Goal: Task Accomplishment & Management: Manage account settings

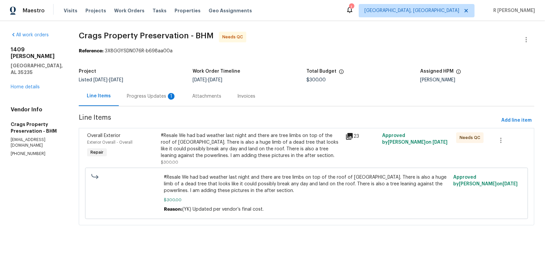
click at [159, 105] on div "Progress Updates 1" at bounding box center [151, 96] width 65 height 20
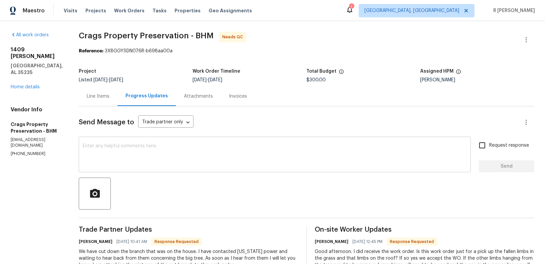
click at [171, 139] on div "x ​" at bounding box center [275, 156] width 392 height 34
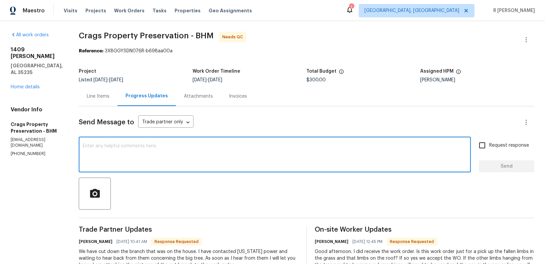
click at [171, 139] on div "x ​" at bounding box center [275, 156] width 392 height 34
type textarea "Thank you William, do keep us posted."
click at [506, 152] on label "Request response" at bounding box center [503, 146] width 54 height 14
click at [490, 152] on input "Request response" at bounding box center [483, 146] width 14 height 14
checkbox input "true"
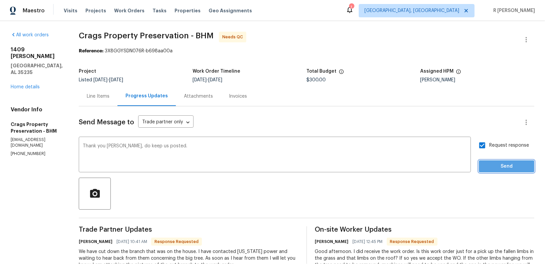
click at [496, 169] on span "Send" at bounding box center [507, 167] width 45 height 8
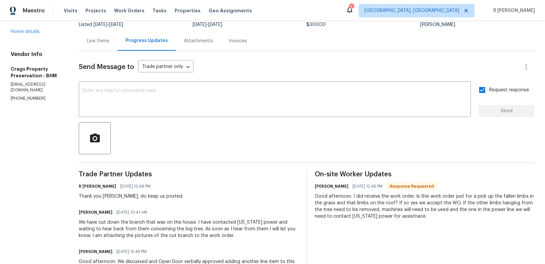
scroll to position [120, 0]
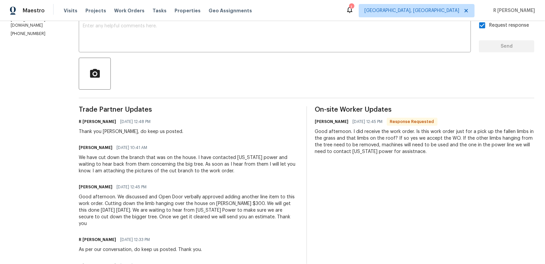
click at [178, 164] on div "We have cut down the branch that was on the house. I have contacted Alabama pow…" at bounding box center [189, 165] width 220 height 20
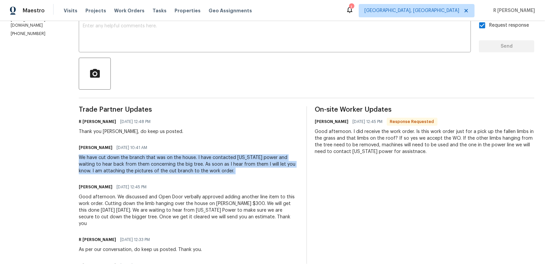
click at [178, 164] on div "We have cut down the branch that was on the house. I have contacted Alabama pow…" at bounding box center [189, 165] width 220 height 20
copy div "We have cut down the branch that was on the house. I have contacted Alabama pow…"
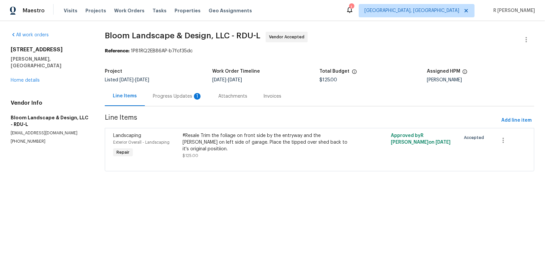
click at [170, 97] on div "Progress Updates 1" at bounding box center [177, 96] width 49 height 7
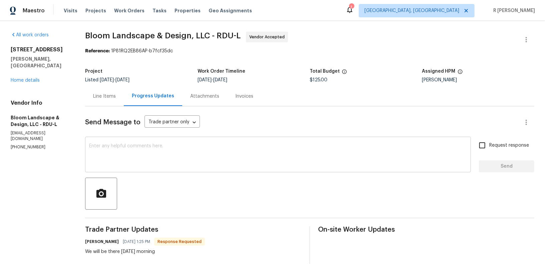
scroll to position [55, 0]
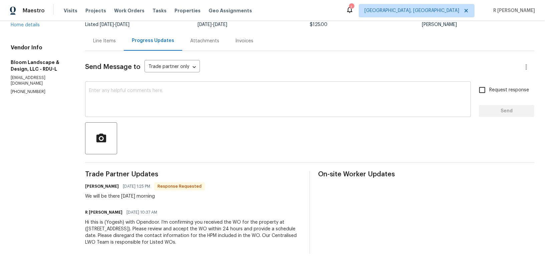
click at [214, 88] on textarea at bounding box center [278, 99] width 378 height 23
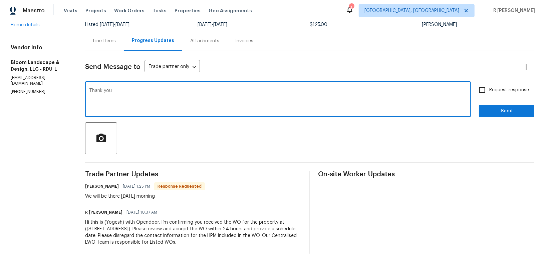
click at [88, 185] on h6 "[PERSON_NAME]" at bounding box center [102, 186] width 34 height 7
click at [88, 185] on h6 "Leila Castillo" at bounding box center [102, 186] width 34 height 7
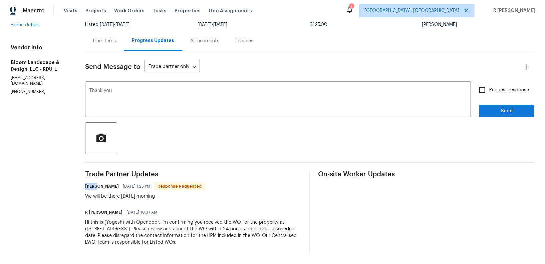
copy h6 "Leila"
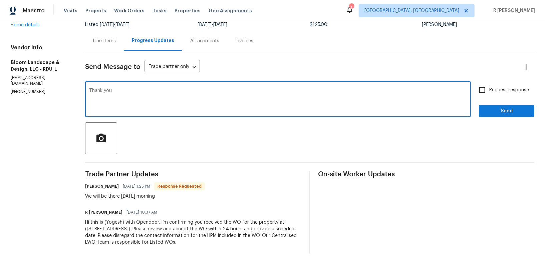
click at [178, 97] on textarea "Thank you" at bounding box center [278, 99] width 378 height 23
paste textarea "Leila"
type textarea "Thank you Leila."
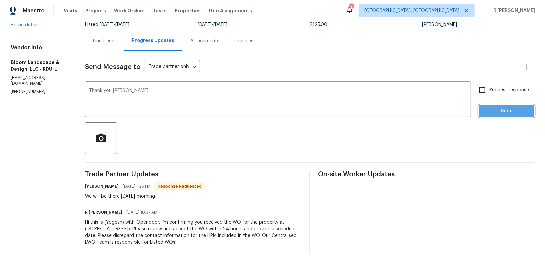
click at [515, 107] on span "Send" at bounding box center [507, 111] width 45 height 8
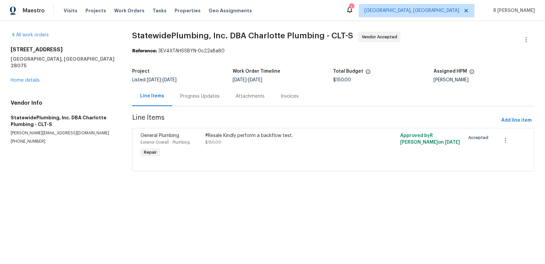
click at [186, 91] on div "Progress Updates" at bounding box center [199, 96] width 55 height 20
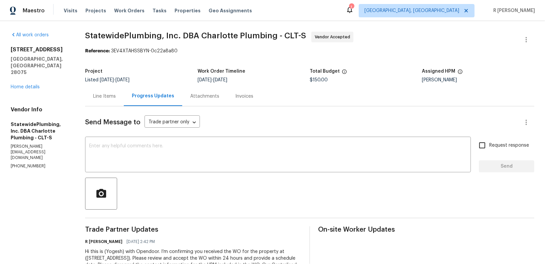
scroll to position [29, 0]
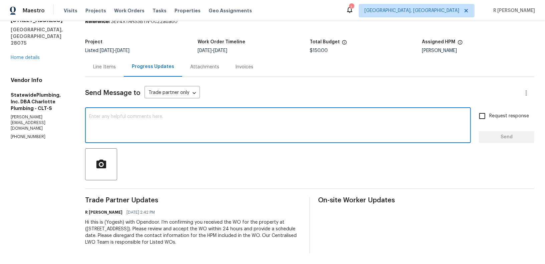
click at [251, 128] on textarea at bounding box center [278, 126] width 378 height 23
paste textarea "Hi Team, can we get a status update on the work order? Thanks!"
type textarea "Hi Team, can we get a status update on the work order? Thanks!"
click at [517, 139] on span "Send" at bounding box center [507, 137] width 45 height 8
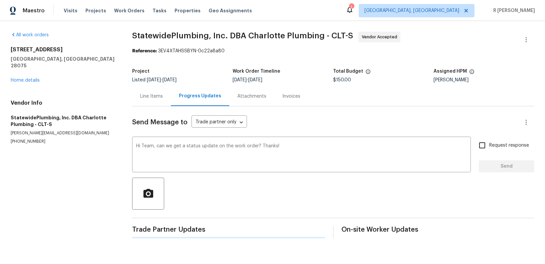
scroll to position [0, 0]
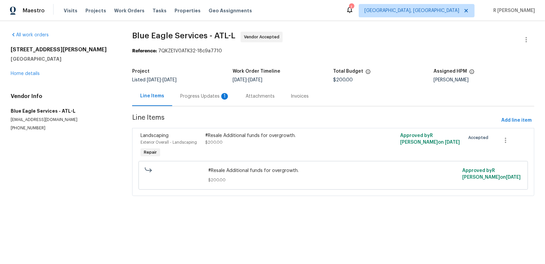
click at [201, 92] on div "Progress Updates 1" at bounding box center [204, 96] width 65 height 20
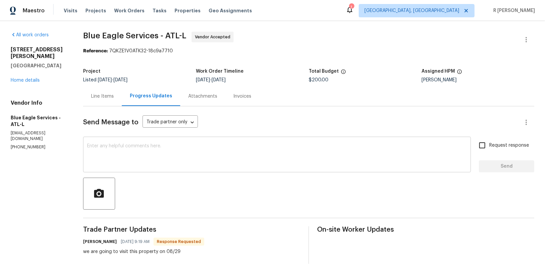
click at [214, 152] on textarea at bounding box center [277, 155] width 380 height 23
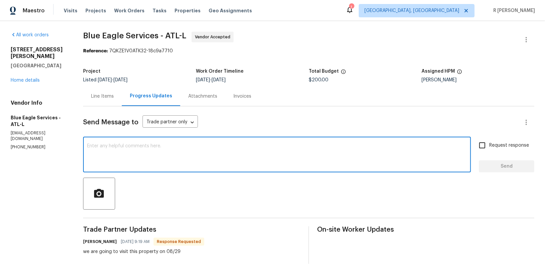
click at [220, 152] on textarea at bounding box center [277, 155] width 380 height 23
type textarea "Thank you."
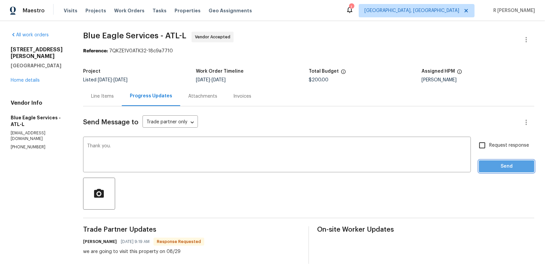
click at [507, 163] on span "Send" at bounding box center [507, 167] width 45 height 8
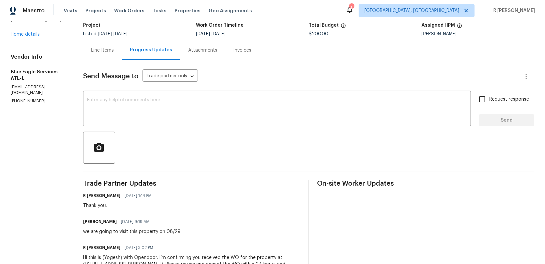
scroll to position [82, 0]
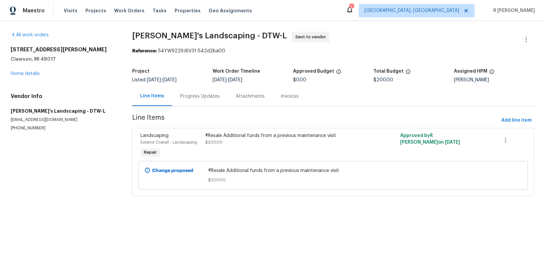
click at [198, 93] on div "Progress Updates" at bounding box center [199, 96] width 39 height 7
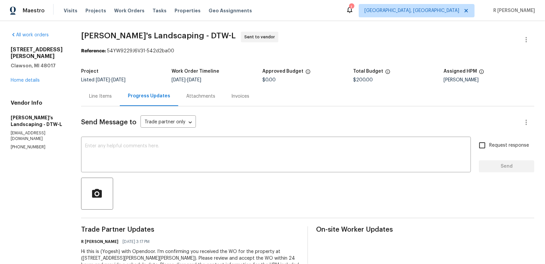
click at [293, 28] on div "All work orders [STREET_ADDRESS][PERSON_NAME] Home details Vendor Info [PERSON_…" at bounding box center [272, 157] width 545 height 273
click at [28, 145] on p "[PHONE_NUMBER]" at bounding box center [38, 148] width 54 height 6
copy p "[PHONE_NUMBER]"
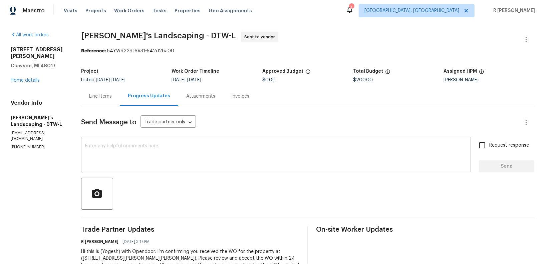
click at [202, 157] on textarea at bounding box center [276, 155] width 382 height 23
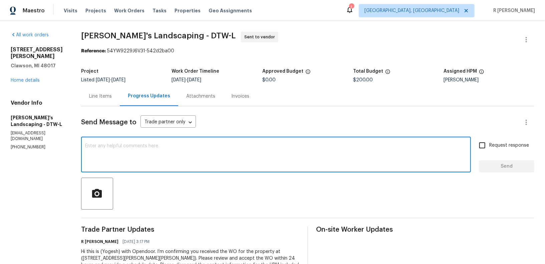
paste textarea "Hi Team, we sent you a text message through RingCentral to get a status update …"
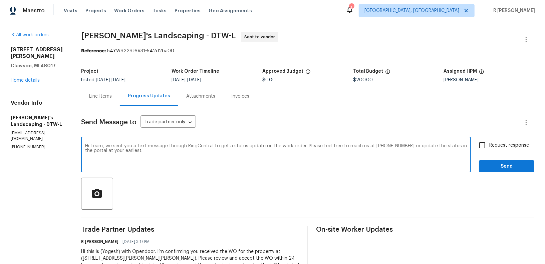
type textarea "Hi Team, we sent you a text message through RingCentral to get a status update …"
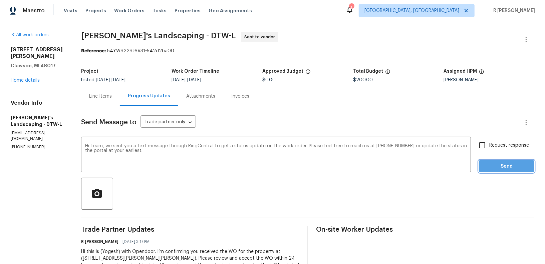
click at [511, 168] on span "Send" at bounding box center [507, 167] width 45 height 8
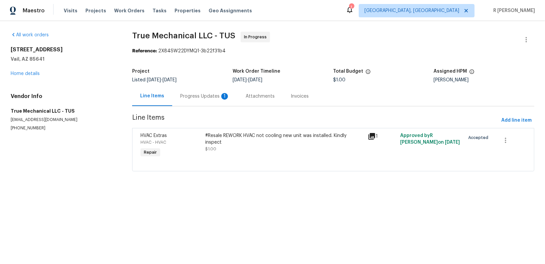
click at [191, 106] on div "Progress Updates 1" at bounding box center [204, 96] width 65 height 20
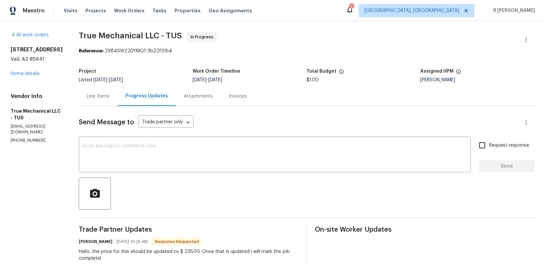
click at [92, 98] on div "Line Items" at bounding box center [98, 96] width 23 height 7
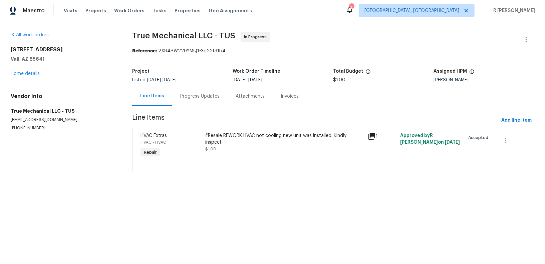
click at [221, 143] on div "#Resale REWORK HVAC not cooling new unit was installed. Kindly inspect" at bounding box center [285, 139] width 158 height 13
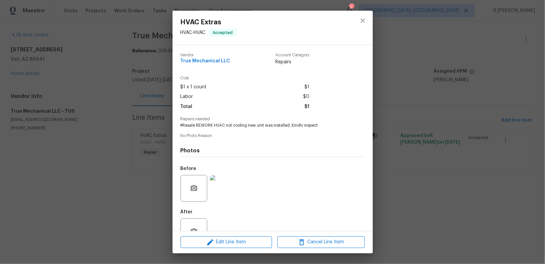
scroll to position [21, 0]
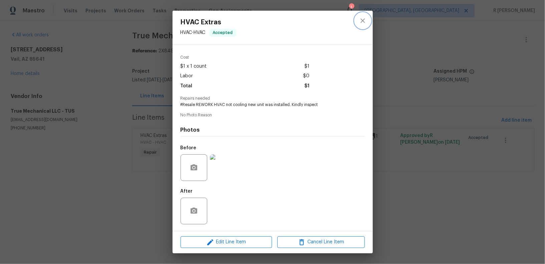
click at [365, 24] on icon "close" at bounding box center [363, 21] width 8 height 8
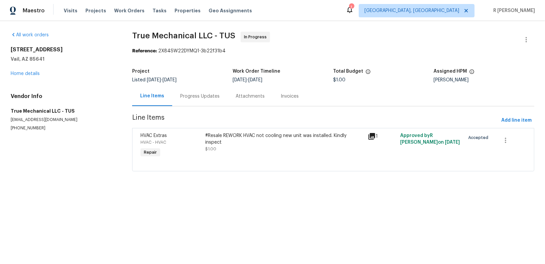
click at [206, 101] on div "Progress Updates" at bounding box center [199, 96] width 55 height 20
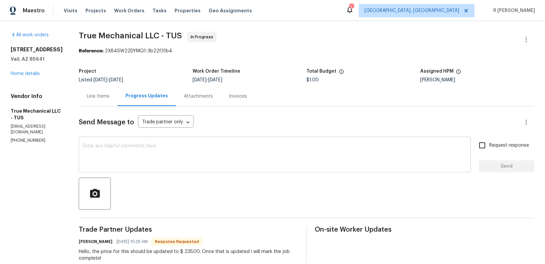
click at [198, 163] on textarea at bounding box center [275, 155] width 384 height 23
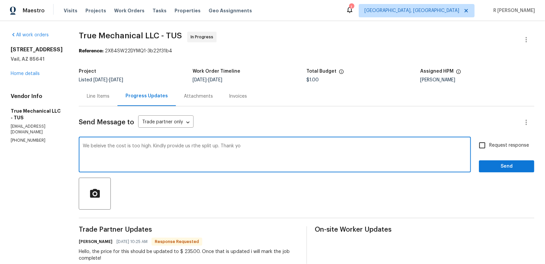
type textarea "We beleive the cost is too high. Kindly provide us rthe split up. Thank you"
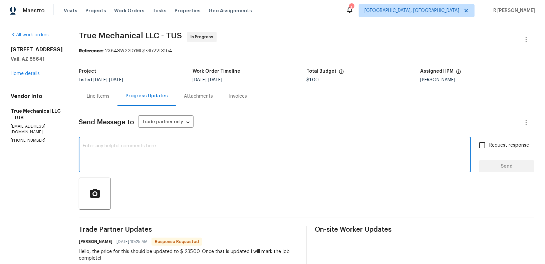
click at [203, 168] on div "x ​" at bounding box center [275, 156] width 392 height 34
paste textarea "We believe the cost is on the higher side. Kindly provide us with the detailed …"
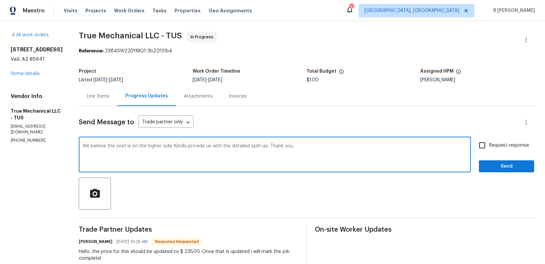
type textarea "We believe the cost is on the higher side. Kindly provide us with the detailed …"
click at [512, 149] on span "Request response" at bounding box center [510, 145] width 40 height 7
click at [490, 149] on input "Request response" at bounding box center [483, 146] width 14 height 14
checkbox input "true"
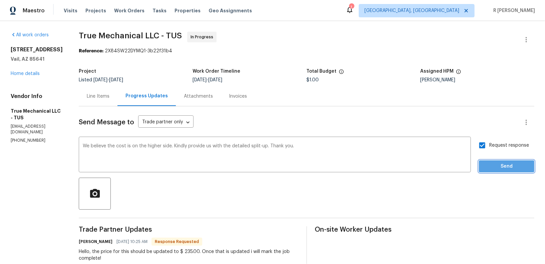
click at [508, 166] on span "Send" at bounding box center [507, 167] width 45 height 8
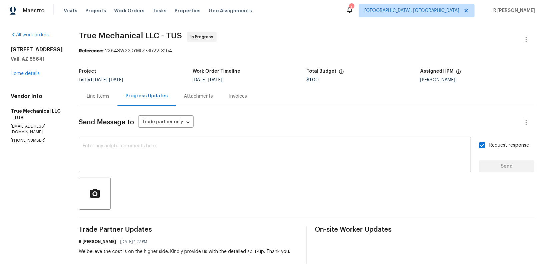
scroll to position [188, 0]
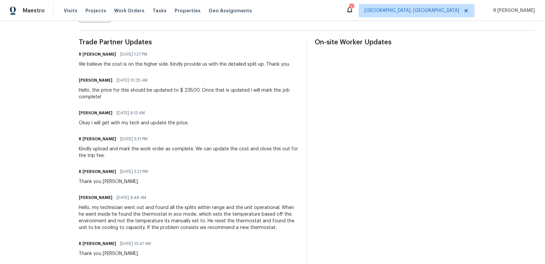
click at [139, 85] on div "Mariah Griffith 08/28/2025 10:25 AM Hello, the price for this should be updated…" at bounding box center [189, 88] width 220 height 25
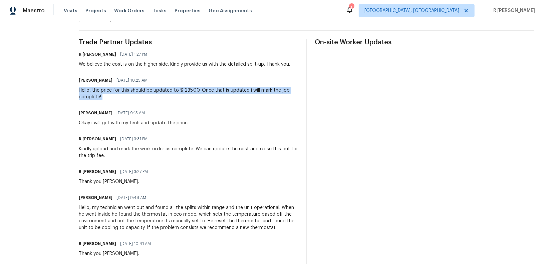
copy div "Hello, the price for this should be updated to $ 235.00. Once that is updated i…"
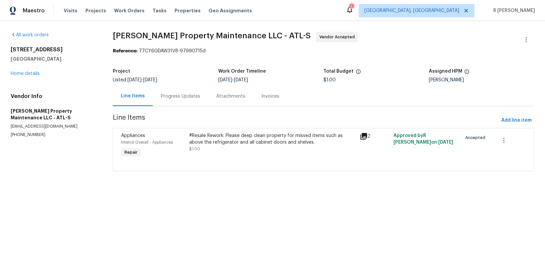
click at [185, 92] on div "Progress Updates" at bounding box center [180, 96] width 55 height 20
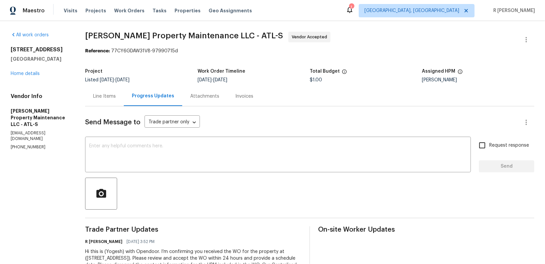
click at [190, 98] on div "Attachments" at bounding box center [204, 96] width 29 height 7
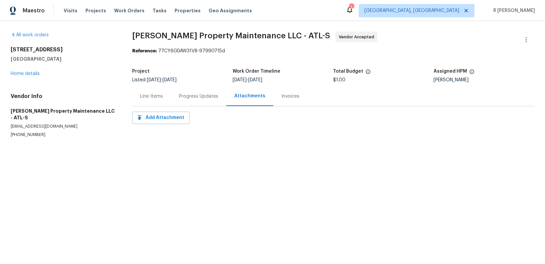
click at [189, 100] on div "Progress Updates" at bounding box center [198, 96] width 55 height 20
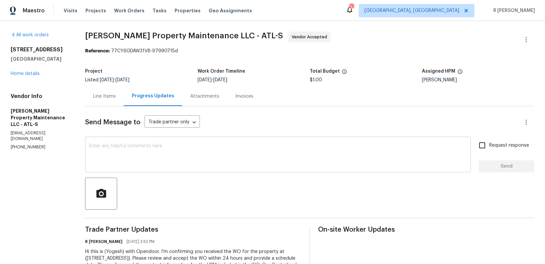
click at [194, 154] on textarea at bounding box center [278, 155] width 378 height 23
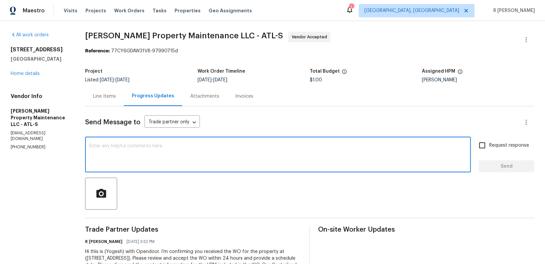
paste textarea "Hi Team, can we get a status update on the work order? Thanks!"
type textarea "Hi Team, can we get a status update on the work order? Thanks!"
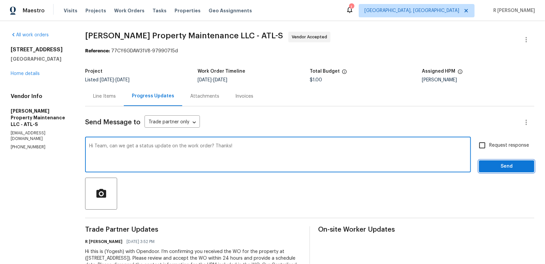
click at [515, 165] on span "Send" at bounding box center [507, 167] width 45 height 8
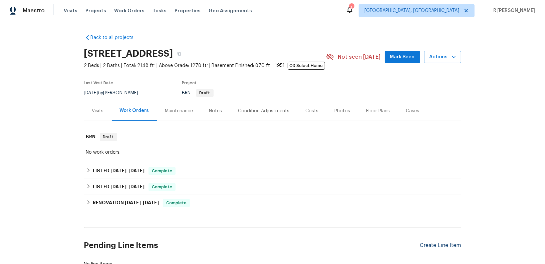
click at [427, 245] on div "Create Line Item" at bounding box center [440, 246] width 41 height 6
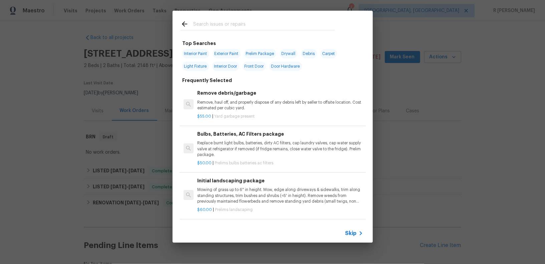
click at [237, 22] on input "text" at bounding box center [264, 25] width 142 height 10
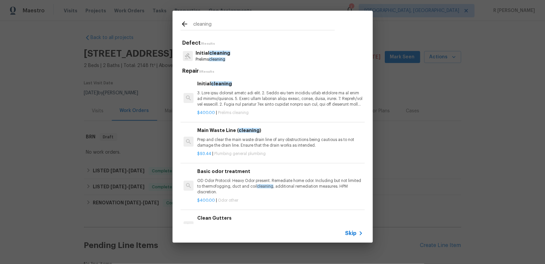
type input "cleaning"
click at [214, 58] on span "cleaning" at bounding box center [217, 59] width 16 height 4
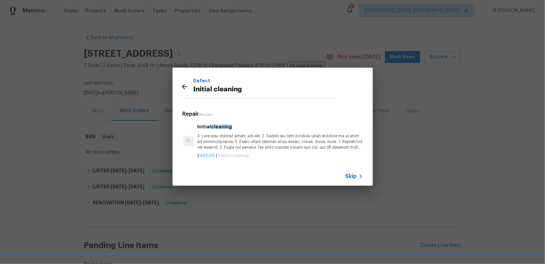
click at [225, 145] on p at bounding box center [280, 142] width 166 height 17
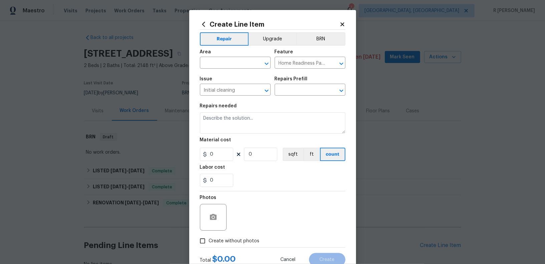
type input "Initial cleaning $400.00"
type textarea "1. Wipe down exterior doors and trim. 2. Clean out all exterior light fixtures …"
type input "400"
type input "1"
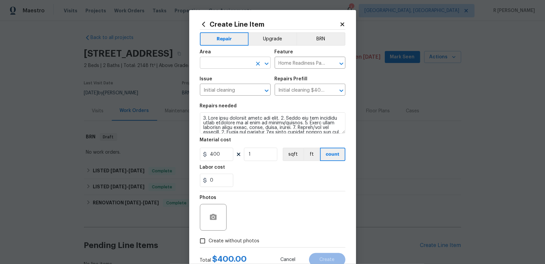
click at [224, 65] on input "text" at bounding box center [226, 63] width 52 height 10
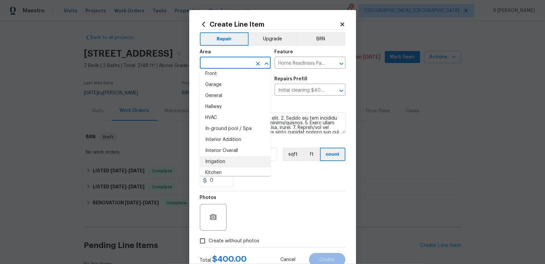
scroll to position [204, 0]
click at [223, 146] on li "Interior Overall" at bounding box center [235, 150] width 71 height 11
type input "Interior Overall"
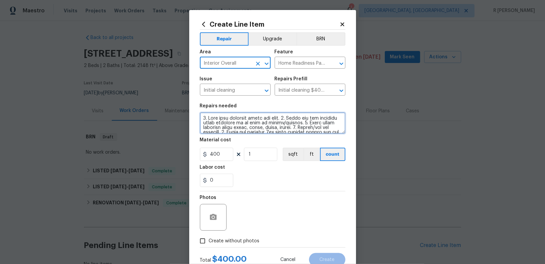
click at [249, 126] on textarea at bounding box center [273, 123] width 146 height 21
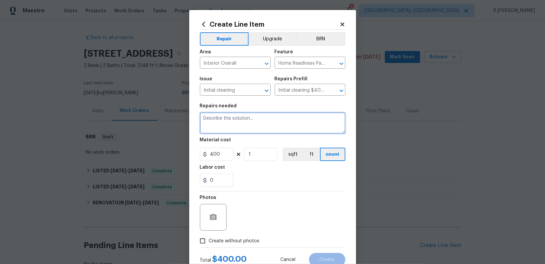
paste textarea "Service provider informed that the gas can not be turned on until the dirt in t…"
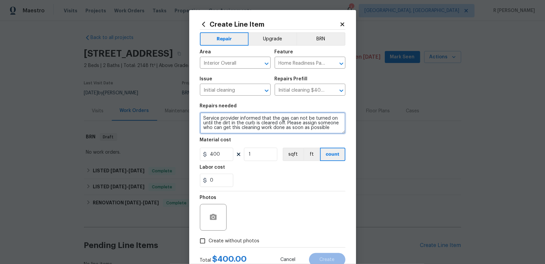
scroll to position [0, 0]
click at [291, 124] on textarea "Service provider informed that the gas can not be turned on until the dirt in t…" at bounding box center [273, 123] width 146 height 21
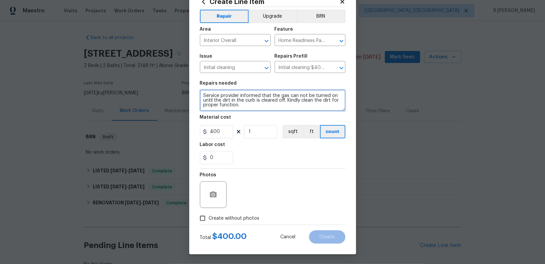
type textarea "Service provider informed that the gas can not be turned on until the dirt in t…"
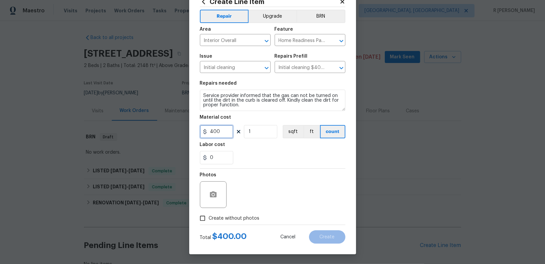
click at [221, 131] on input "400" at bounding box center [216, 131] width 33 height 13
type input "75"
click at [214, 219] on span "Create without photos" at bounding box center [234, 218] width 51 height 7
click at [209, 219] on input "Create without photos" at bounding box center [202, 218] width 13 height 13
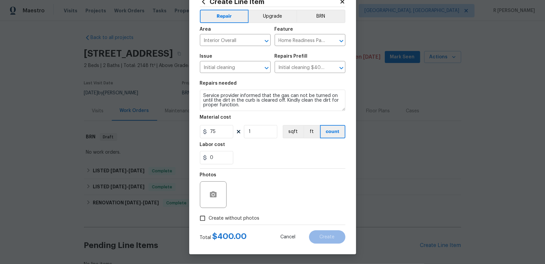
checkbox input "true"
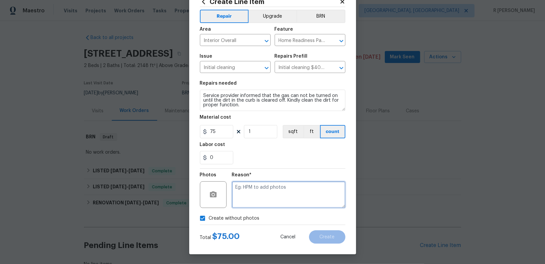
click at [256, 200] on textarea at bounding box center [289, 195] width 114 height 27
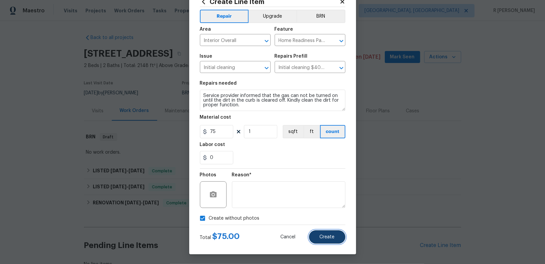
click at [325, 238] on span "Create" at bounding box center [327, 237] width 15 height 5
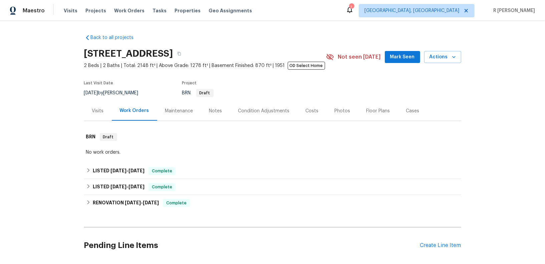
scroll to position [138, 0]
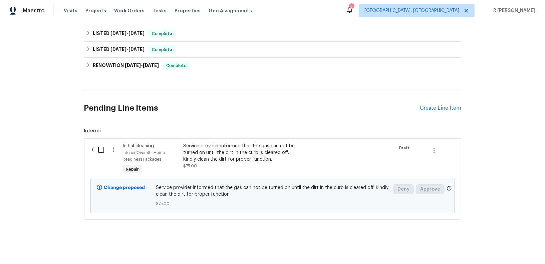
click at [313, 224] on div "Back to all projects 5932 Finkman St, Saint Louis, MO 63109 2 Beds | 2 Baths | …" at bounding box center [272, 58] width 377 height 334
click at [100, 151] on input "checkbox" at bounding box center [103, 150] width 19 height 14
checkbox input "true"
click at [500, 252] on button "Create Work Order" at bounding box center [507, 248] width 55 height 12
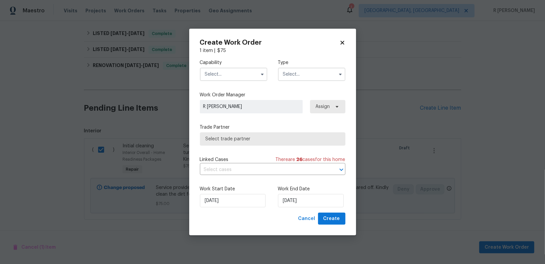
click at [245, 78] on input "text" at bounding box center [233, 74] width 67 height 13
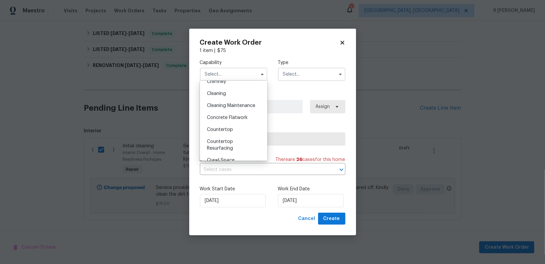
scroll to position [82, 0]
click at [227, 103] on div "Cleaning" at bounding box center [234, 103] width 64 height 12
type input "Cleaning"
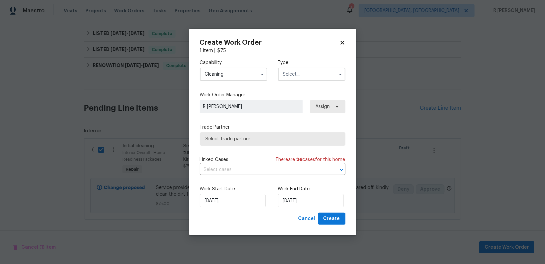
click at [310, 73] on input "text" at bounding box center [311, 74] width 67 height 13
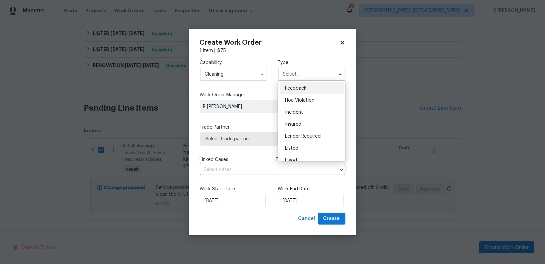
click at [306, 89] on span "Feedback" at bounding box center [295, 88] width 21 height 5
type input "Feedback"
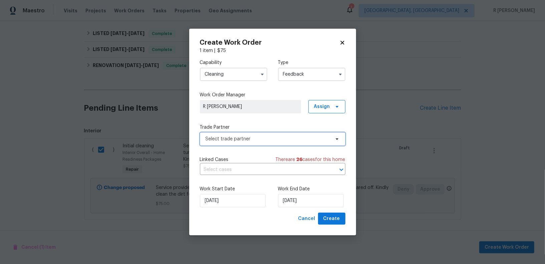
click at [248, 139] on span "Select trade partner" at bounding box center [268, 139] width 125 height 7
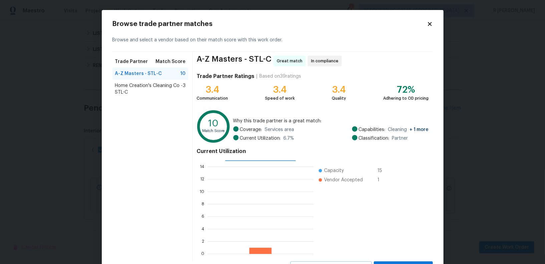
scroll to position [30, 0]
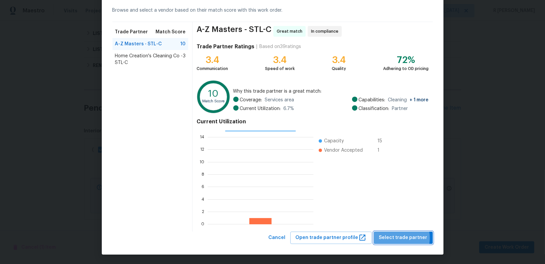
click at [397, 238] on span "Select trade partner" at bounding box center [403, 238] width 48 height 8
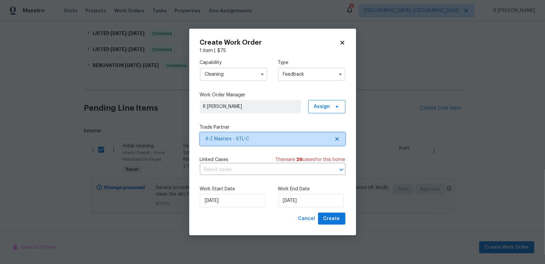
scroll to position [0, 0]
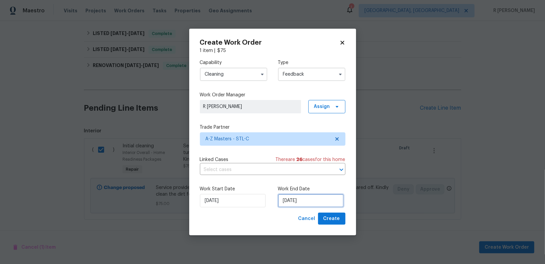
click at [290, 201] on input "[DATE]" at bounding box center [311, 200] width 66 height 13
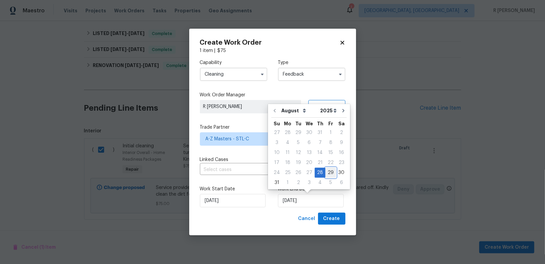
click at [328, 175] on div "29" at bounding box center [331, 172] width 11 height 9
type input "29/08/2025"
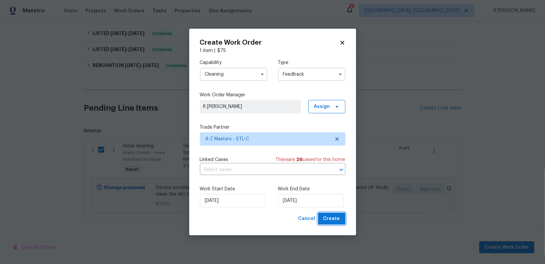
click at [335, 220] on span "Create" at bounding box center [332, 219] width 17 height 8
checkbox input "false"
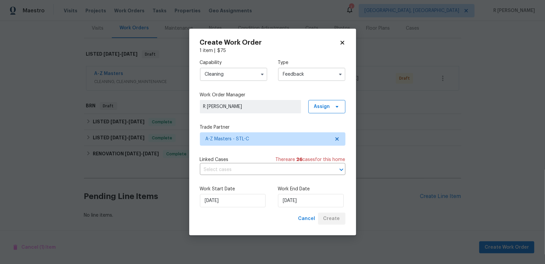
scroll to position [82, 0]
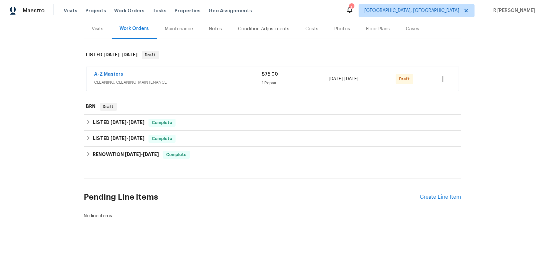
click at [111, 71] on span "A-Z Masters" at bounding box center [109, 74] width 29 height 7
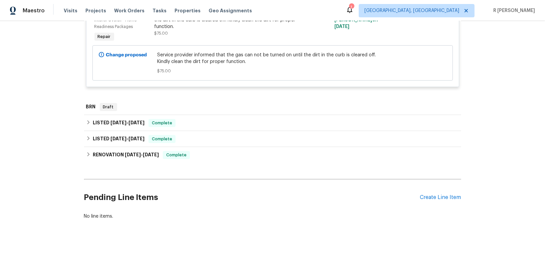
scroll to position [0, 0]
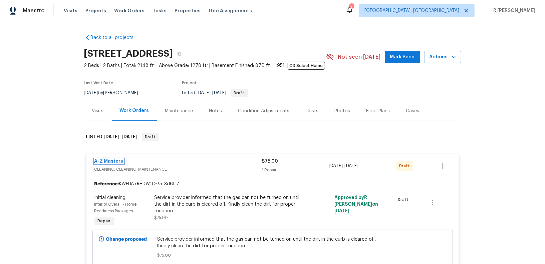
click at [109, 160] on link "A-Z Masters" at bounding box center [109, 161] width 29 height 5
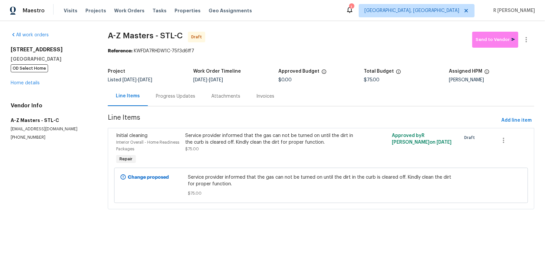
click at [239, 133] on div "Service provider informed that the gas can not be turned on until the dirt in t…" at bounding box center [269, 139] width 169 height 13
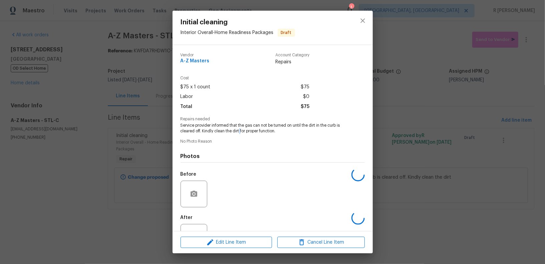
click at [239, 132] on span "Service provider informed that the gas can not be turned on until the dirt in t…" at bounding box center [264, 128] width 166 height 11
click at [234, 132] on span "Service provider informed that the gas can not be turned on until the dirt in t…" at bounding box center [264, 128] width 166 height 11
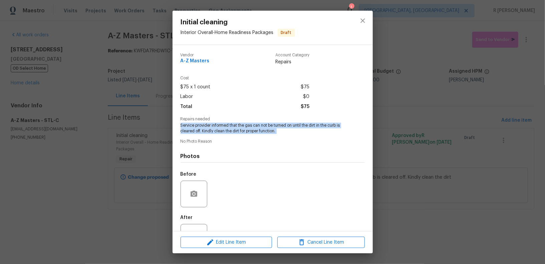
click at [234, 132] on span "Service provider informed that the gas can not be turned on until the dirt in t…" at bounding box center [264, 128] width 166 height 11
copy span "Service provider informed that the gas can not be turned on until the dirt in t…"
click at [365, 19] on icon "close" at bounding box center [363, 20] width 4 height 4
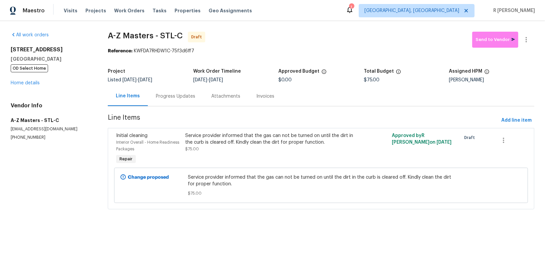
click at [179, 96] on div "Progress Updates" at bounding box center [175, 96] width 39 height 7
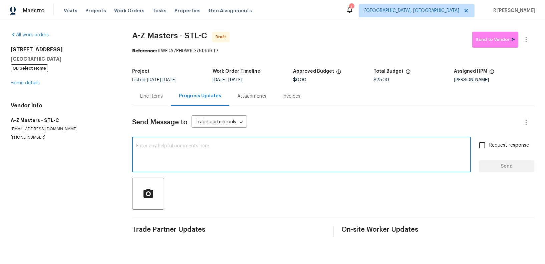
click at [264, 157] on textarea at bounding box center [301, 155] width 331 height 23
paste textarea "Hi this is (Yogesh) with Opendoor. I’m confirming you received the WO for the p…"
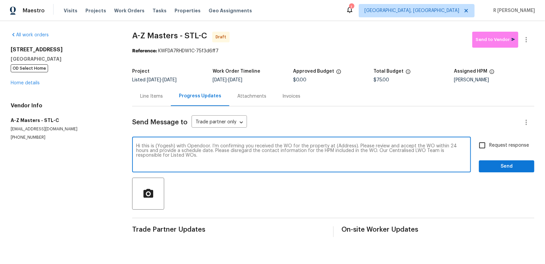
click at [346, 147] on textarea "Hi this is (Yogesh) with Opendoor. I’m confirming you received the WO for the p…" at bounding box center [301, 155] width 331 height 23
paste textarea "5932 Finkman St, Saint Louis, MO 63109"
type textarea "Hi this is (Yogesh) with Opendoor. I’m confirming you received the WO for the p…"
click at [482, 146] on input "Request response" at bounding box center [483, 146] width 14 height 14
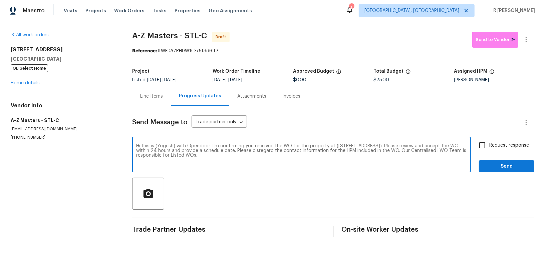
checkbox input "true"
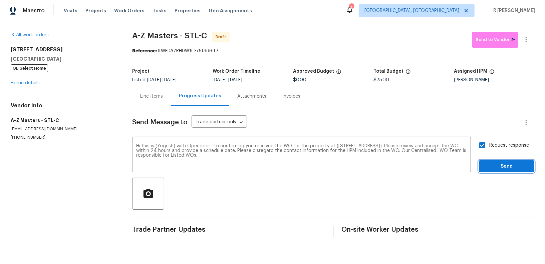
click at [497, 161] on button "Send" at bounding box center [506, 167] width 55 height 12
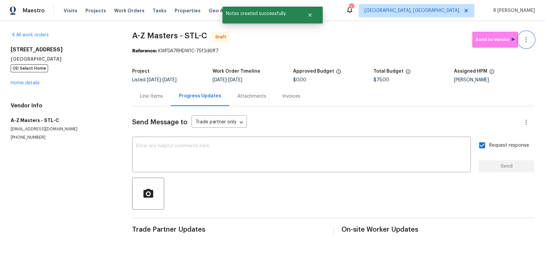
click at [531, 38] on button "button" at bounding box center [527, 40] width 16 height 16
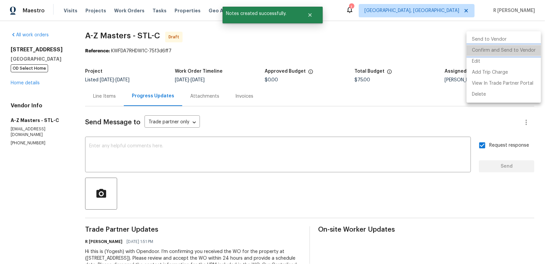
click at [515, 52] on li "Confirm and Send to Vendor" at bounding box center [504, 50] width 74 height 11
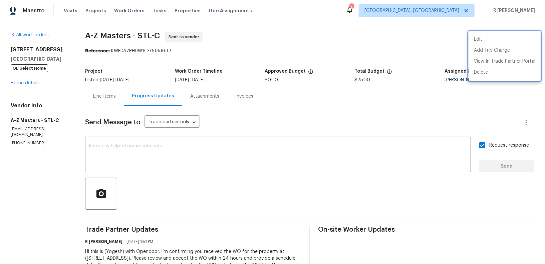
click at [328, 122] on div at bounding box center [272, 132] width 545 height 264
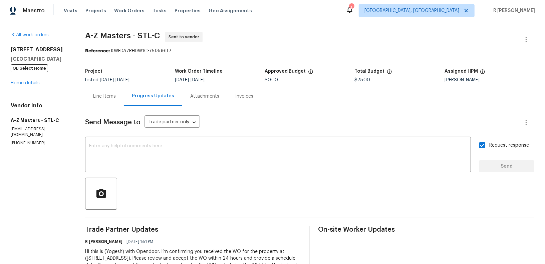
click at [299, 50] on div "Reference: KWFDA7RHDW1C-75f3d6ff7" at bounding box center [309, 51] width 449 height 7
drag, startPoint x: 129, startPoint y: 36, endPoint x: 85, endPoint y: 35, distance: 44.1
click at [85, 35] on span "A-Z Masters - STL-C" at bounding box center [122, 36] width 75 height 8
copy span "A-Z Masters"
click at [31, 81] on link "Home details" at bounding box center [25, 83] width 29 height 5
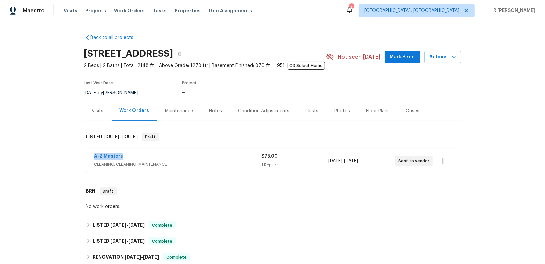
drag, startPoint x: 134, startPoint y: 156, endPoint x: 70, endPoint y: 156, distance: 64.1
click at [70, 156] on div "Back to all projects 5932 Finkman St, Saint Louis, MO 63109 2 Beds | 2 Baths | …" at bounding box center [272, 142] width 545 height 243
copy link "A-Z Masters"
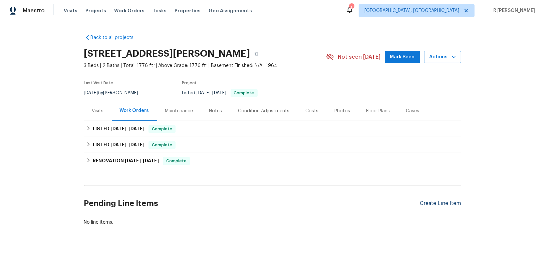
click at [435, 204] on div "Create Line Item" at bounding box center [440, 204] width 41 height 6
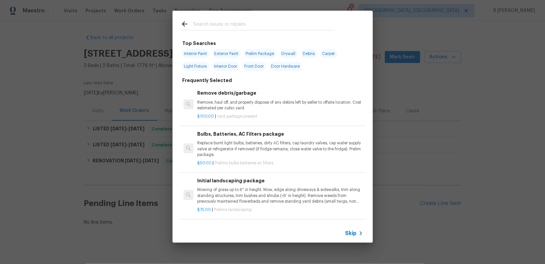
click at [241, 27] on input "text" at bounding box center [264, 25] width 142 height 10
click at [352, 237] on span "Skip" at bounding box center [351, 233] width 11 height 7
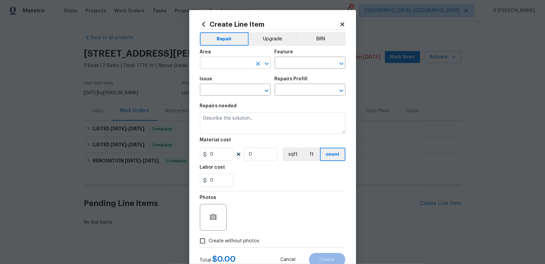
click at [229, 67] on input "text" at bounding box center [226, 63] width 52 height 10
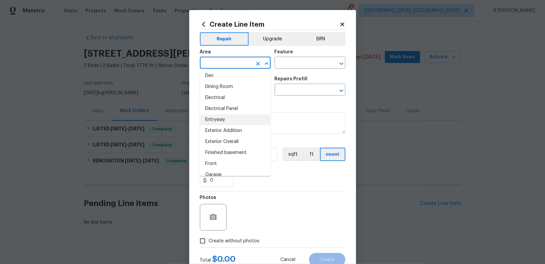
scroll to position [128, 0]
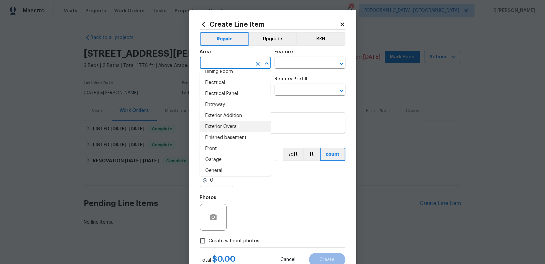
click at [230, 130] on li "Exterior Overall" at bounding box center [235, 127] width 71 height 11
type input "Exterior Overall"
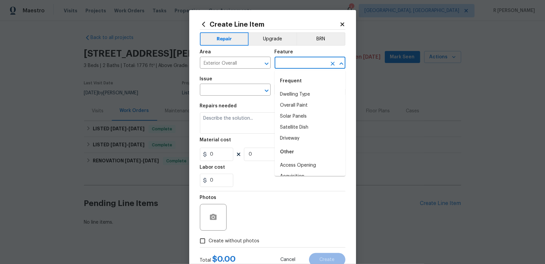
click at [303, 60] on input "text" at bounding box center [301, 63] width 52 height 10
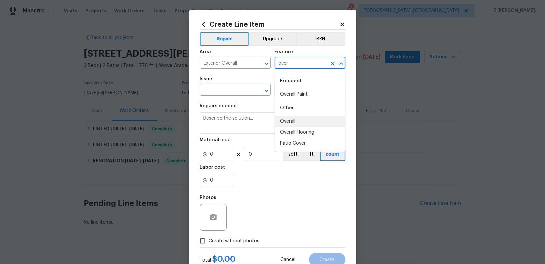
click at [309, 120] on li "Overall" at bounding box center [310, 121] width 71 height 11
type input "Overall"
click at [232, 85] on input "text" at bounding box center [226, 90] width 52 height 10
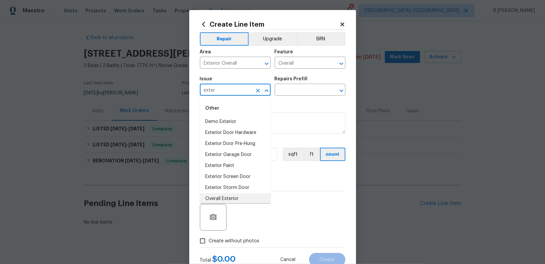
click at [234, 196] on li "Overall Exterior" at bounding box center [235, 199] width 71 height 11
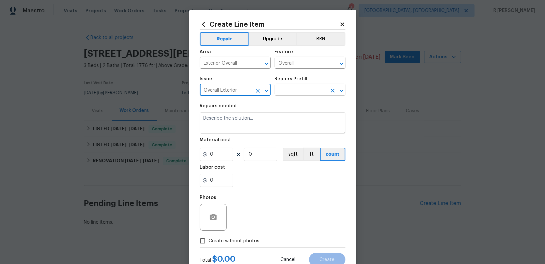
type input "Overall Exterior"
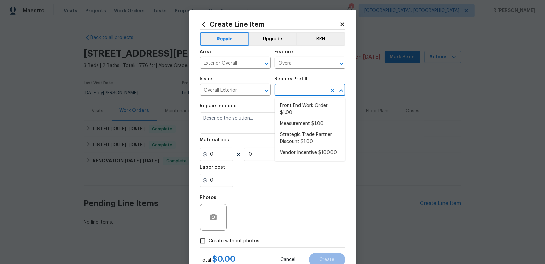
click at [295, 91] on input "text" at bounding box center [301, 90] width 52 height 10
click at [295, 110] on li "Front End Work Order $1.00" at bounding box center [310, 110] width 71 height 18
type input "Front End Work Order $1.00"
type textarea "Placeholder line item for the creation of front end work orders."
type input "1"
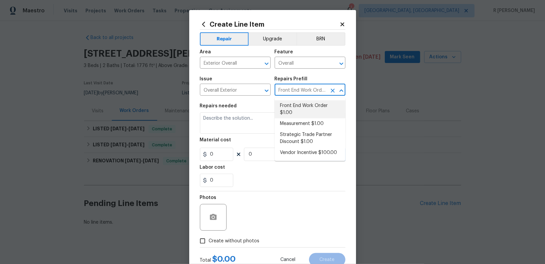
type input "1"
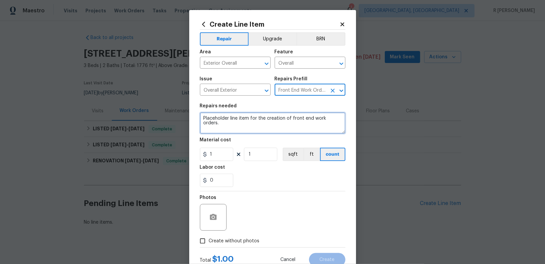
click at [266, 114] on textarea "Placeholder line item for the creation of front end work orders." at bounding box center [273, 123] width 146 height 21
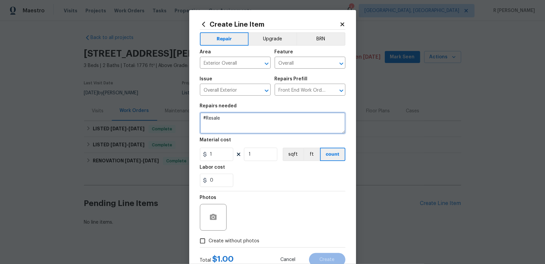
paste textarea "Please replace front door dead bolt due to not being able to be locked and repl…"
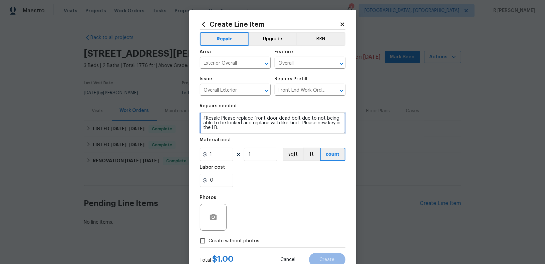
type textarea "#Resale Please replace front door dead bolt due to not being able to be locked …"
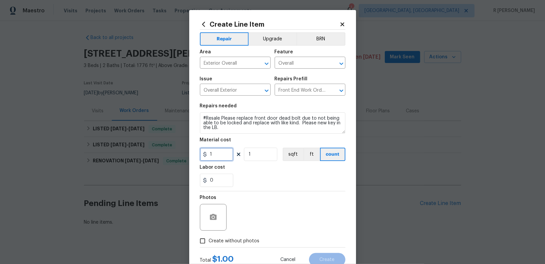
click at [218, 159] on input "1" at bounding box center [216, 154] width 33 height 13
type input "146.35"
click at [212, 219] on icon "button" at bounding box center [213, 217] width 7 height 6
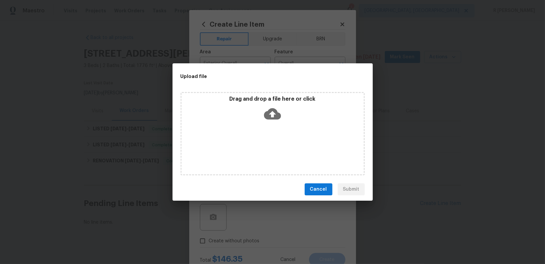
click at [276, 117] on icon at bounding box center [272, 114] width 17 height 11
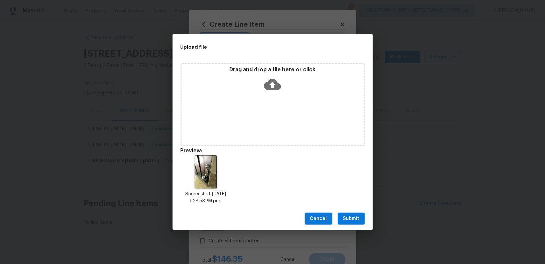
click at [361, 220] on button "Submit" at bounding box center [351, 219] width 27 height 12
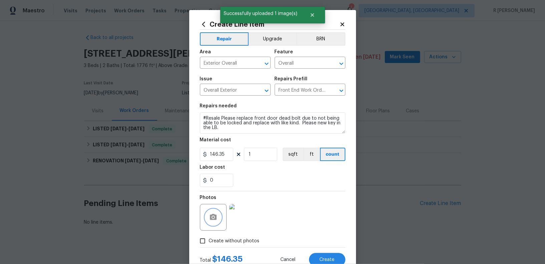
scroll to position [23, 0]
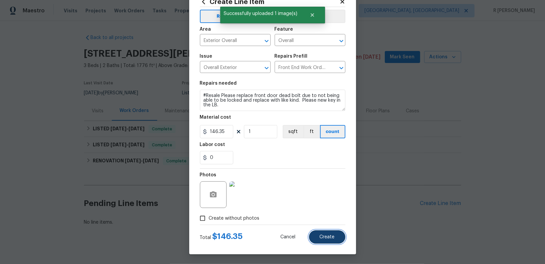
click at [325, 236] on span "Create" at bounding box center [327, 237] width 15 height 5
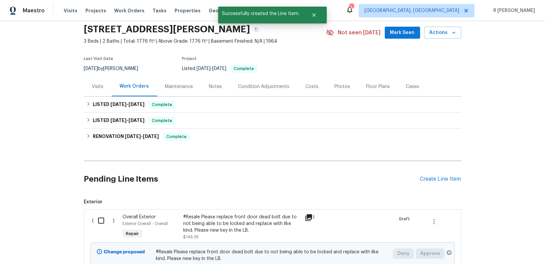
scroll to position [89, 0]
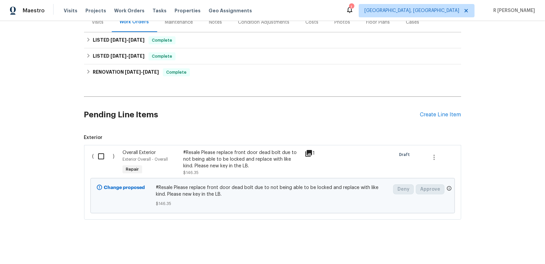
click at [102, 155] on input "checkbox" at bounding box center [103, 157] width 19 height 14
checkbox input "true"
click at [496, 247] on span "Create Work Order" at bounding box center [507, 248] width 44 height 8
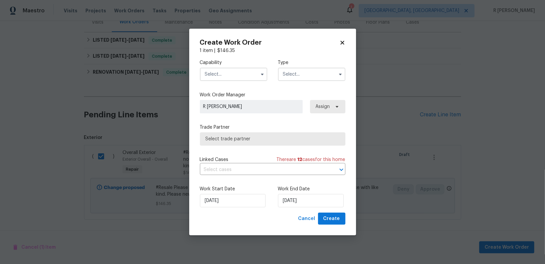
click at [241, 74] on input "text" at bounding box center [233, 74] width 67 height 13
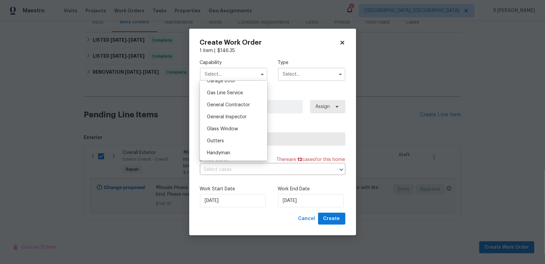
scroll to position [362, 0]
click at [230, 93] on span "Handyman" at bounding box center [218, 94] width 23 height 5
type input "Handyman"
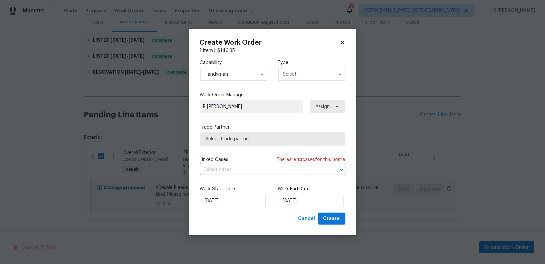
click at [304, 79] on input "text" at bounding box center [311, 74] width 67 height 13
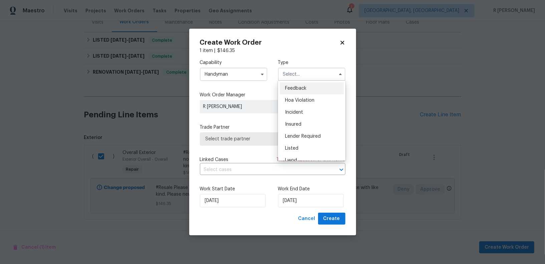
click at [298, 87] on span "Feedback" at bounding box center [295, 88] width 21 height 5
type input "Feedback"
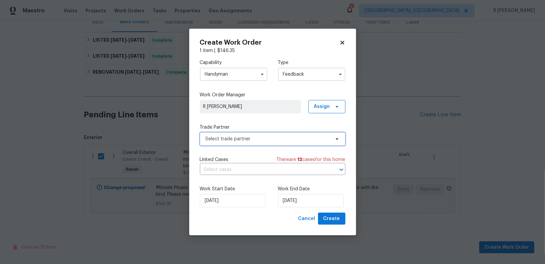
click at [239, 138] on span "Select trade partner" at bounding box center [268, 139] width 125 height 7
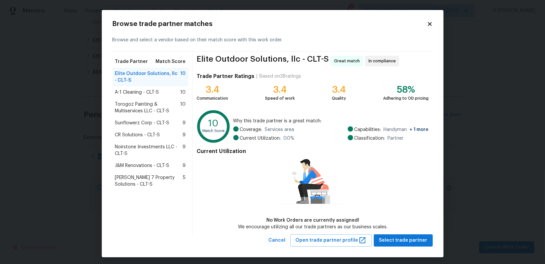
click at [138, 106] on span "Torogoz Painting & Multiservices LLC - CLT-S" at bounding box center [147, 107] width 65 height 13
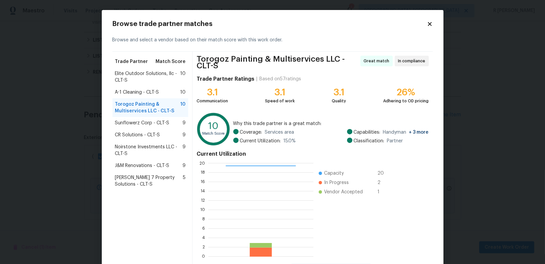
scroll to position [32, 0]
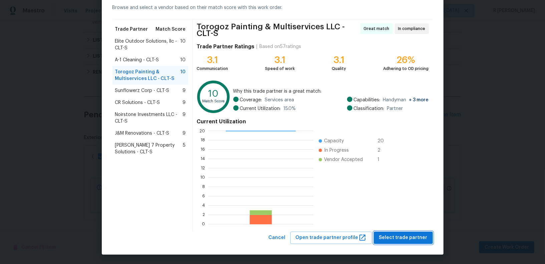
click at [400, 236] on span "Select trade partner" at bounding box center [403, 238] width 48 height 8
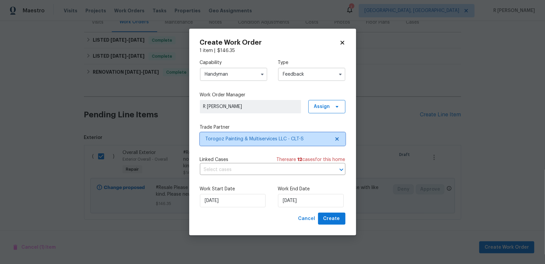
scroll to position [0, 0]
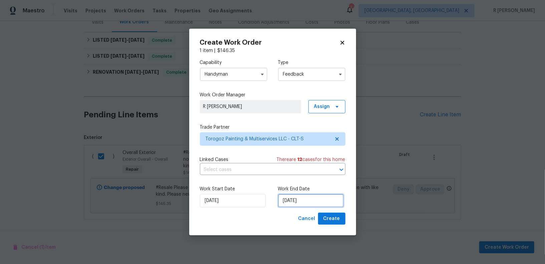
click at [295, 202] on input "[DATE]" at bounding box center [311, 200] width 66 height 13
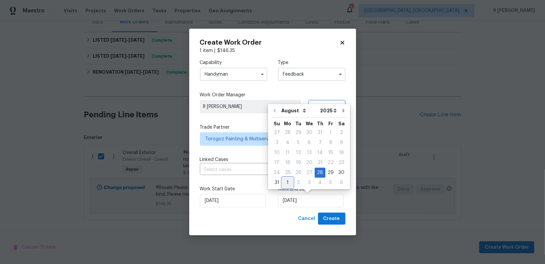
click at [283, 182] on div "1" at bounding box center [288, 182] width 11 height 9
type input "[DATE]"
select select "8"
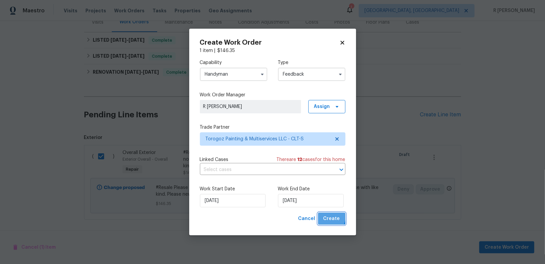
click at [327, 217] on span "Create" at bounding box center [332, 219] width 17 height 8
checkbox input "false"
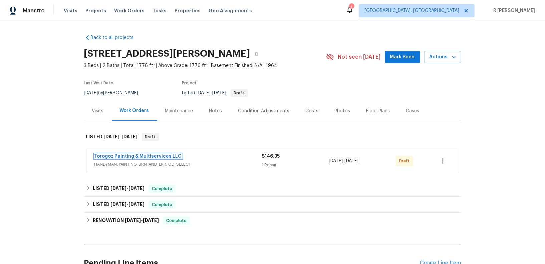
click at [114, 155] on link "Torogoz Painting & Multiservices LLC" at bounding box center [138, 156] width 87 height 5
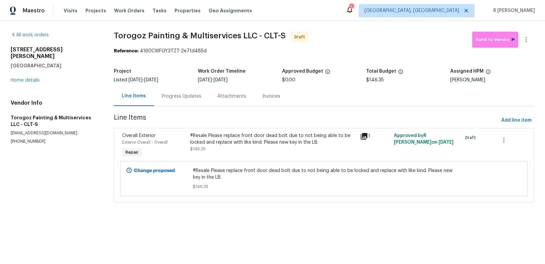
click at [184, 91] on div "Progress Updates" at bounding box center [181, 96] width 55 height 20
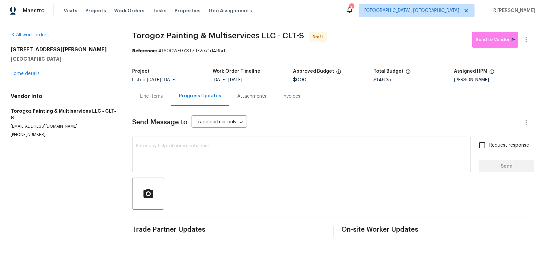
click at [253, 169] on div "x ​" at bounding box center [301, 156] width 339 height 34
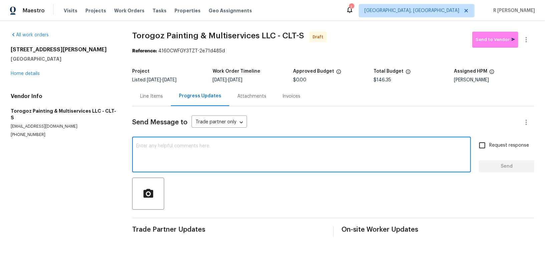
paste textarea "Hi this is (Yogesh) with Opendoor. I’m confirming you received the WO for the p…"
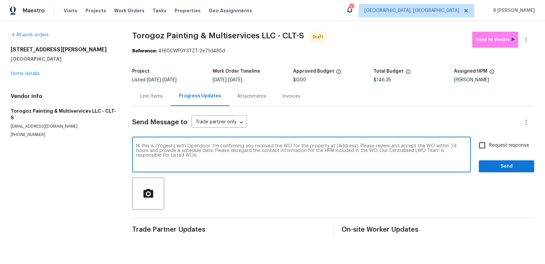
click at [342, 147] on textarea "Hi this is (Yogesh) with Opendoor. I’m confirming you received the WO for the p…" at bounding box center [301, 155] width 331 height 23
paste textarea "[STREET_ADDRESS][PERSON_NAME]"
type textarea "Hi this is (Yogesh) with Opendoor. I’m confirming you received the WO for the p…"
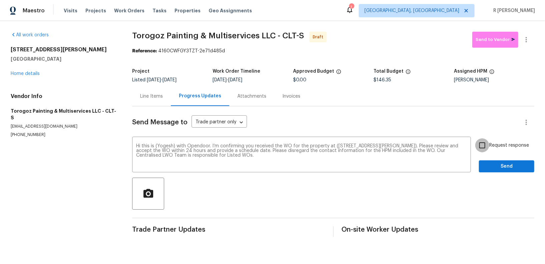
click at [490, 143] on input "Request response" at bounding box center [483, 146] width 14 height 14
checkbox input "true"
click at [496, 167] on span "Send" at bounding box center [507, 167] width 45 height 8
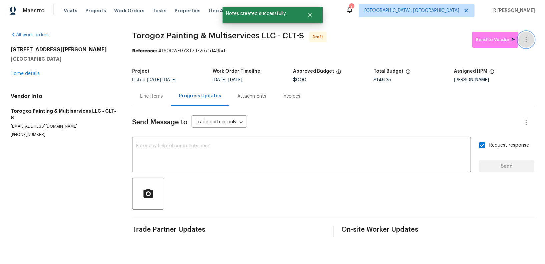
click at [527, 41] on icon "button" at bounding box center [526, 39] width 1 height 5
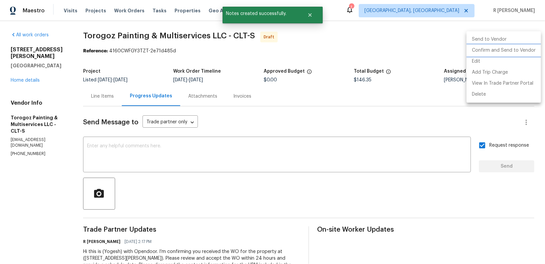
click at [501, 51] on li "Confirm and Send to Vendor" at bounding box center [504, 50] width 74 height 11
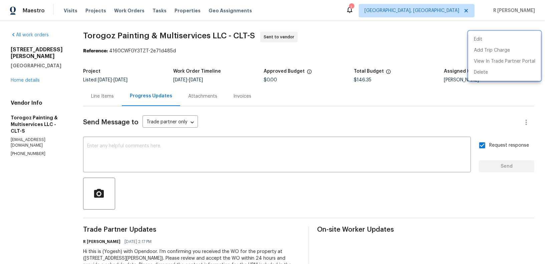
click at [311, 100] on div at bounding box center [272, 132] width 545 height 264
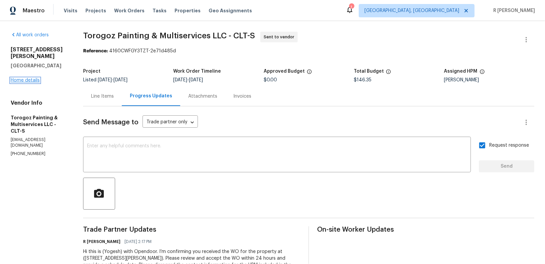
click at [22, 78] on link "Home details" at bounding box center [25, 80] width 29 height 5
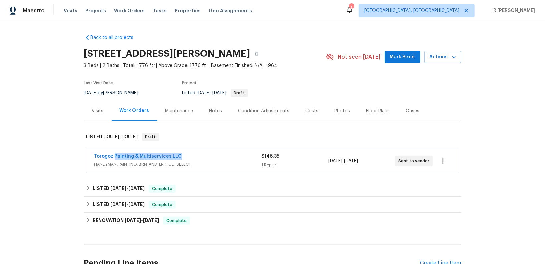
drag, startPoint x: 190, startPoint y: 154, endPoint x: 47, endPoint y: 154, distance: 142.6
click at [47, 154] on div "Back to all projects [STREET_ADDRESS][PERSON_NAME] 3 Beds | 2 Baths | Total: 17…" at bounding box center [272, 142] width 545 height 243
copy link "Torogoz Painting & Multiservices LLC"
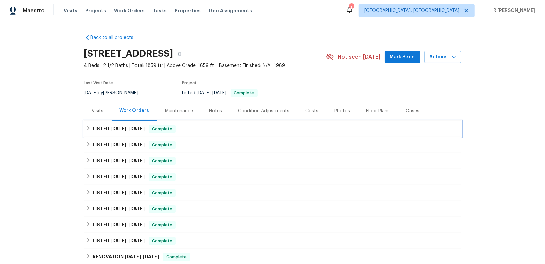
click at [136, 128] on span "[DATE]" at bounding box center [137, 129] width 16 height 5
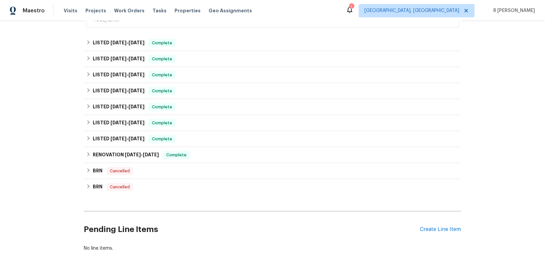
scroll to position [183, 0]
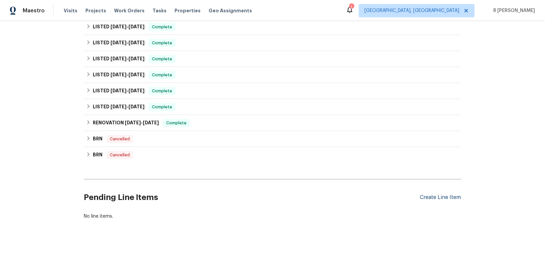
click at [452, 198] on div "Create Line Item" at bounding box center [440, 198] width 41 height 6
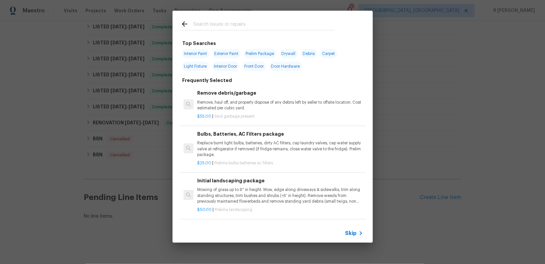
click at [283, 26] on input "text" at bounding box center [264, 25] width 142 height 10
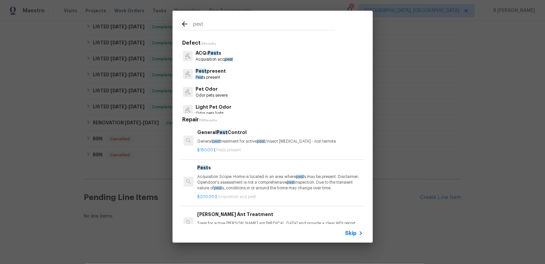
type input "pest"
click at [218, 76] on p "Pest s present" at bounding box center [211, 78] width 30 height 6
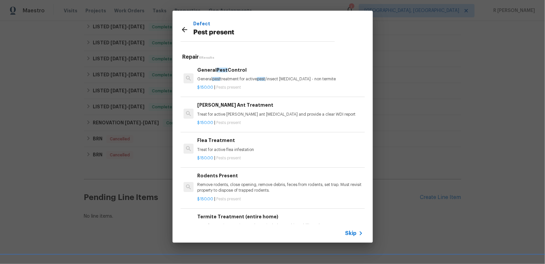
click at [225, 84] on div "$150.00 | Pests present" at bounding box center [280, 86] width 166 height 8
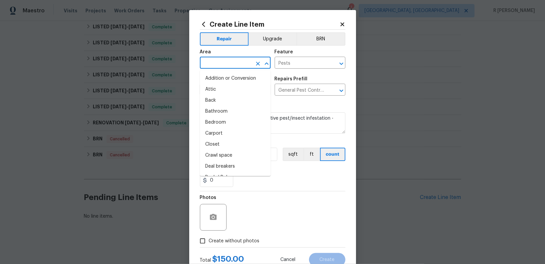
click at [230, 62] on input "text" at bounding box center [226, 63] width 52 height 10
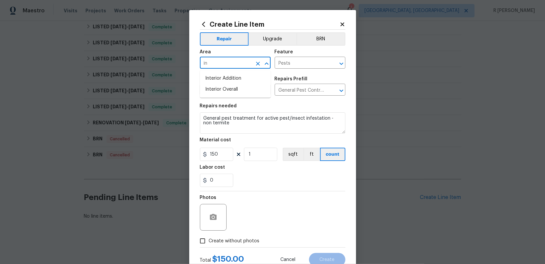
type input "i"
click at [235, 91] on li "Exterior Overall" at bounding box center [235, 89] width 71 height 11
type input "Exterior Overall"
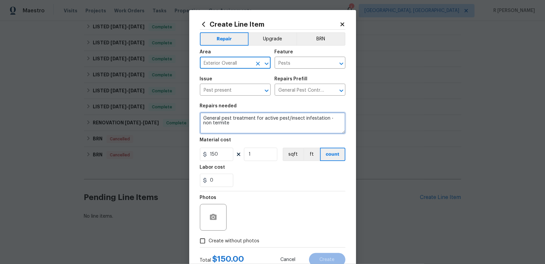
click at [250, 121] on textarea "General pest treatment for active pest/insect infestation - non termite" at bounding box center [273, 123] width 146 height 21
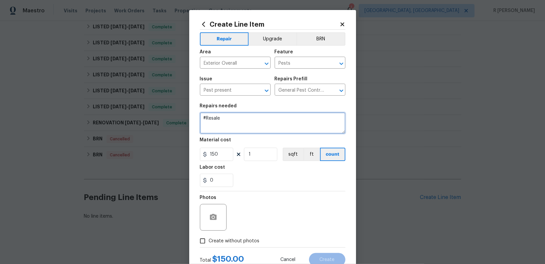
paste textarea "Inspect the property for evidence of WDO and provide an estimate for repairs al…"
type textarea "#Resale Inspect the property for evidence of WDO and provide an estimate for re…"
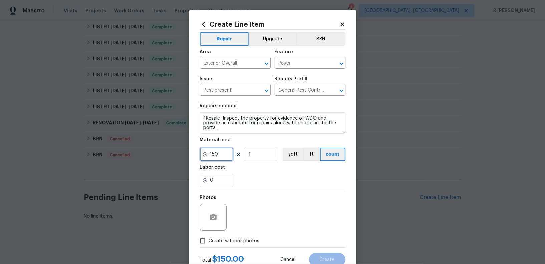
click at [218, 159] on input "150" at bounding box center [216, 154] width 33 height 13
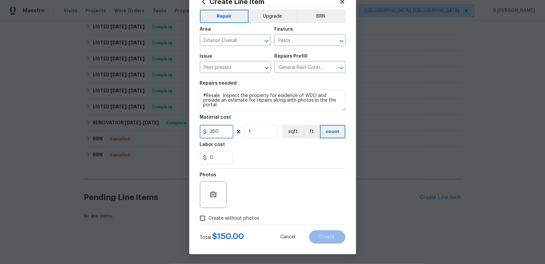
type input "350"
click at [247, 217] on span "Create without photos" at bounding box center [234, 218] width 51 height 7
click at [209, 217] on input "Create without photos" at bounding box center [202, 218] width 13 height 13
checkbox input "true"
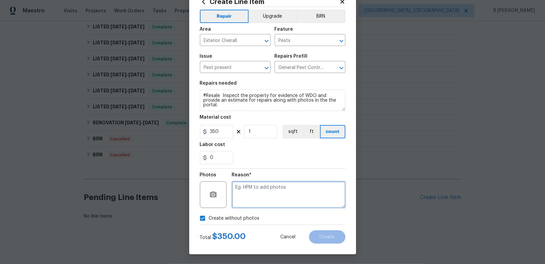
click at [276, 199] on textarea at bounding box center [289, 195] width 114 height 27
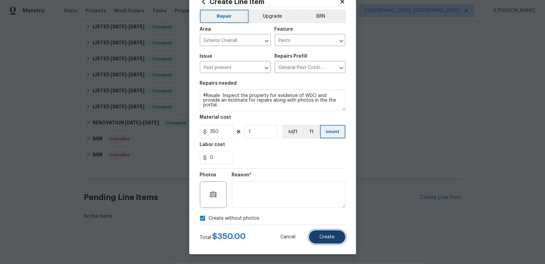
click at [334, 243] on button "Create" at bounding box center [327, 237] width 36 height 13
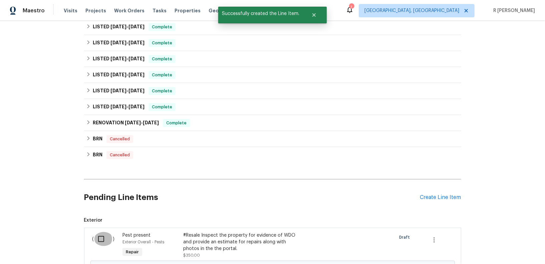
click at [99, 236] on input "checkbox" at bounding box center [103, 239] width 19 height 14
checkbox input "true"
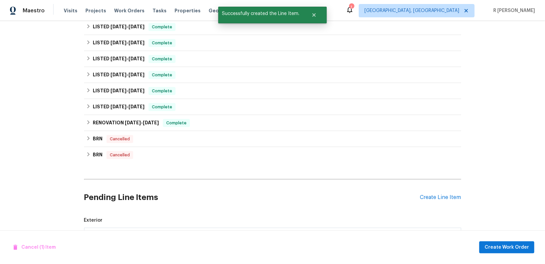
click at [500, 240] on div "Cancel (1) Item Create Work Order" at bounding box center [272, 248] width 545 height 34
click at [499, 247] on span "Create Work Order" at bounding box center [507, 248] width 44 height 8
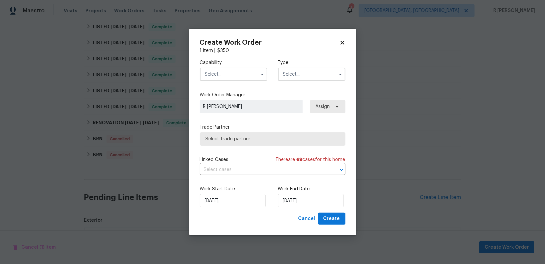
click at [239, 77] on input "text" at bounding box center [233, 74] width 67 height 13
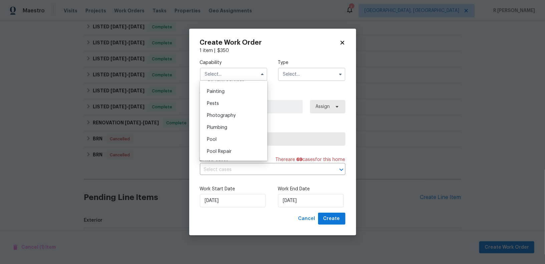
scroll to position [555, 0]
click at [216, 109] on span "Pests" at bounding box center [213, 107] width 12 height 5
type input "Pests"
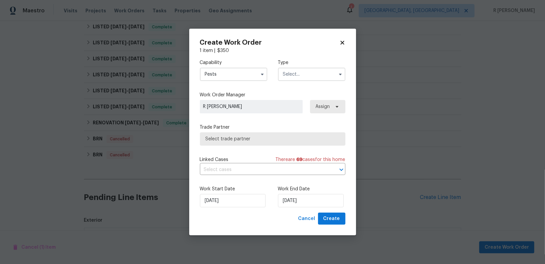
click at [295, 72] on input "text" at bounding box center [311, 74] width 67 height 13
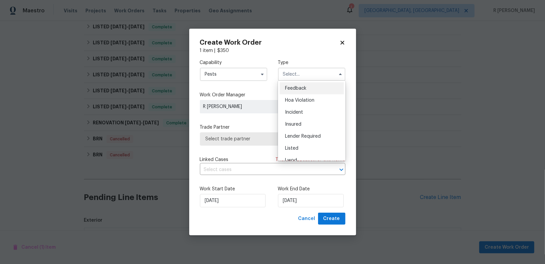
click at [298, 87] on span "Feedback" at bounding box center [295, 88] width 21 height 5
type input "Feedback"
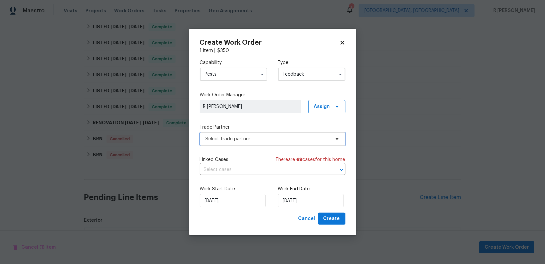
click at [252, 137] on span "Select trade partner" at bounding box center [268, 139] width 125 height 7
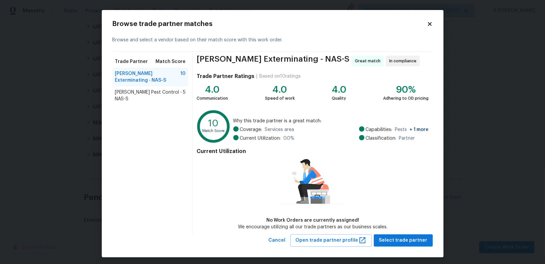
scroll to position [2, 0]
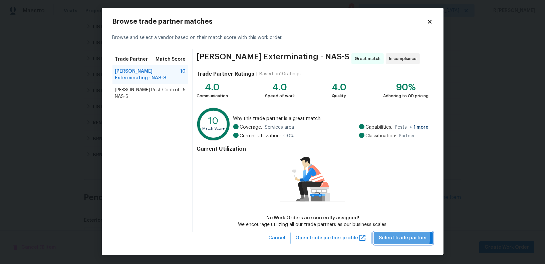
click at [403, 237] on span "Select trade partner" at bounding box center [403, 238] width 48 height 8
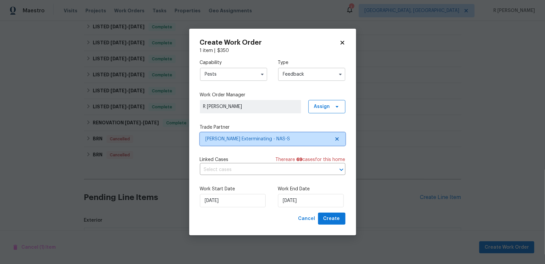
scroll to position [0, 0]
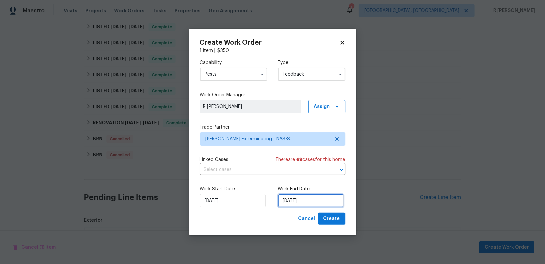
click at [300, 198] on input "28/08/2025" at bounding box center [311, 200] width 66 height 13
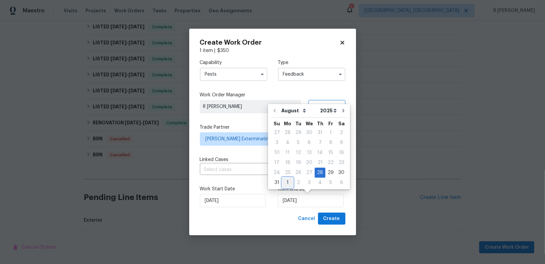
click at [285, 184] on div "1" at bounding box center [288, 182] width 11 height 9
type input "01/09/2025"
select select "8"
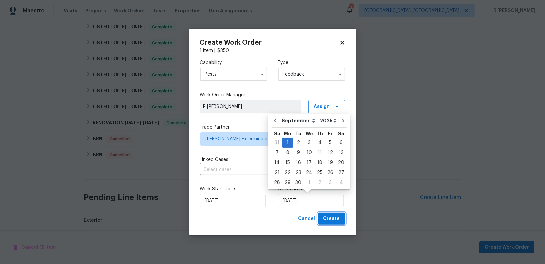
click at [327, 219] on span "Create" at bounding box center [332, 219] width 17 height 8
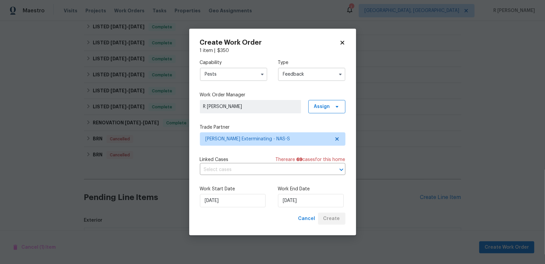
checkbox input "false"
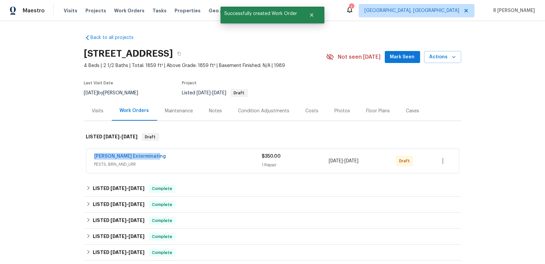
drag, startPoint x: 163, startPoint y: 155, endPoint x: 87, endPoint y: 150, distance: 76.0
click at [87, 150] on div "Belle Meade Exterminating PESTS, BRN_AND_LRR $350.00 1 Repair 8/28/2025 - 9/1/2…" at bounding box center [272, 161] width 373 height 24
copy link "Belle Meade Exterminating"
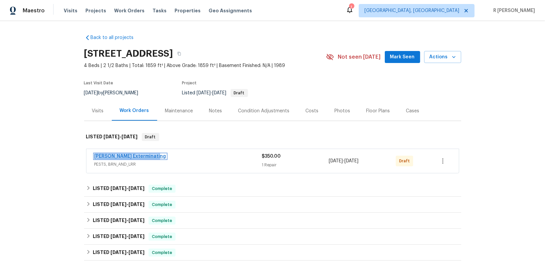
click at [121, 156] on link "Belle Meade Exterminating" at bounding box center [131, 156] width 72 height 5
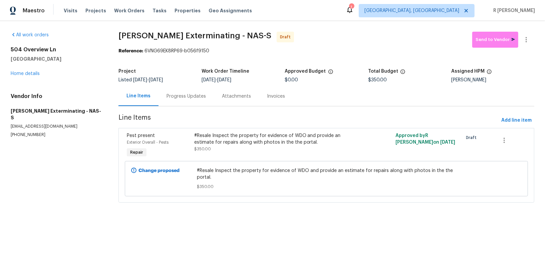
click at [207, 101] on div "Progress Updates" at bounding box center [186, 96] width 55 height 20
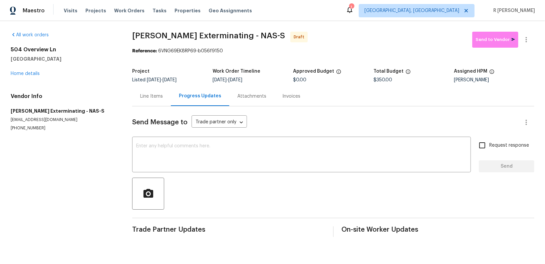
click at [209, 176] on div "Send Message to Trade partner only Trade partner only ​ x ​ Request response Se…" at bounding box center [333, 172] width 402 height 131
click at [205, 166] on textarea at bounding box center [301, 155] width 331 height 23
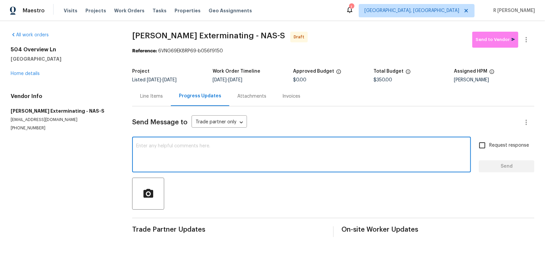
paste textarea "Hi this is (Yogesh) with Opendoor. I’m confirming you received the WO for the p…"
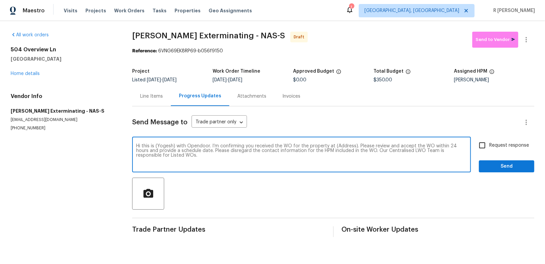
click at [341, 146] on textarea "Hi this is (Yogesh) with Opendoor. I’m confirming you received the WO for the p…" at bounding box center [301, 155] width 331 height 23
paste textarea "504 Overview Ln, Franklin, TN 37064"
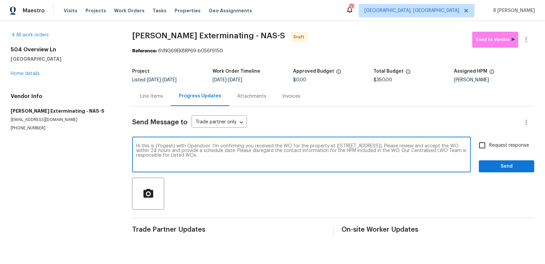
type textarea "Hi this is (Yogesh) with Opendoor. I’m confirming you received the WO for the p…"
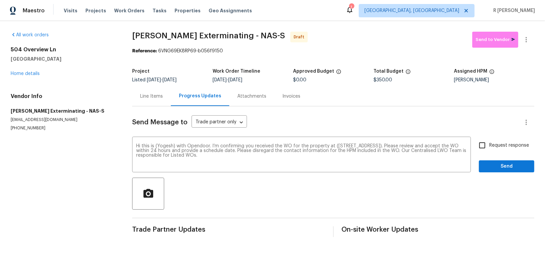
click at [493, 145] on span "Request response" at bounding box center [510, 145] width 40 height 7
click at [490, 145] on input "Request response" at bounding box center [483, 146] width 14 height 14
checkbox input "true"
click at [499, 172] on button "Send" at bounding box center [506, 167] width 55 height 12
click at [527, 44] on button "button" at bounding box center [527, 40] width 16 height 16
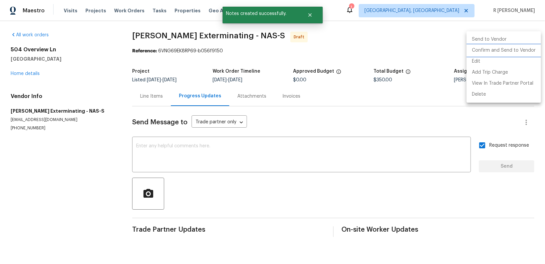
click at [509, 49] on li "Confirm and Send to Vendor" at bounding box center [504, 50] width 74 height 11
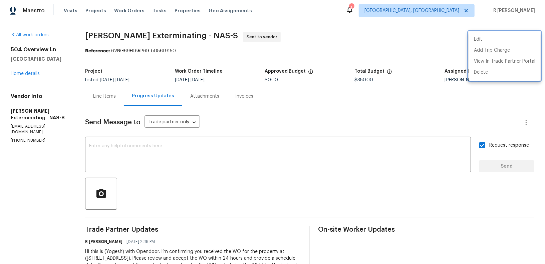
click at [186, 35] on div at bounding box center [272, 132] width 545 height 264
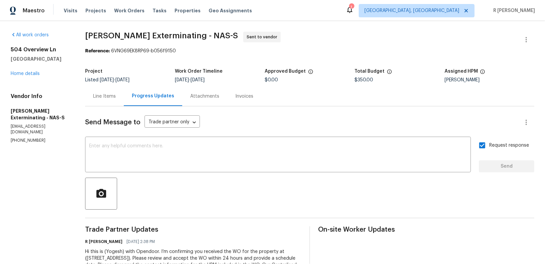
click at [184, 32] on span "Belle Meade Exterminating - NAS-S" at bounding box center [161, 36] width 153 height 8
drag, startPoint x: 185, startPoint y: 33, endPoint x: 85, endPoint y: 34, distance: 99.9
click at [85, 34] on span "Belle Meade Exterminating - NAS-S" at bounding box center [161, 36] width 153 height 8
drag, startPoint x: 186, startPoint y: 36, endPoint x: 82, endPoint y: 34, distance: 103.2
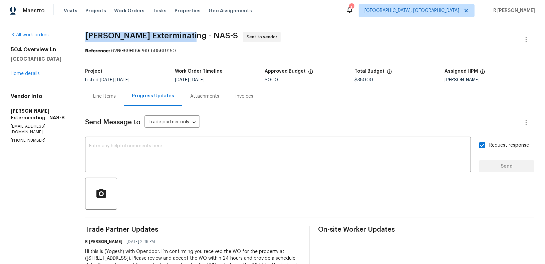
click at [82, 34] on div "All work orders 504 Overview Ln Franklin, TN 37064 Home details Vendor Info Bel…" at bounding box center [272, 157] width 545 height 273
copy span "Belle Meade Exterminating"
click at [106, 97] on div "Line Items" at bounding box center [104, 96] width 23 height 7
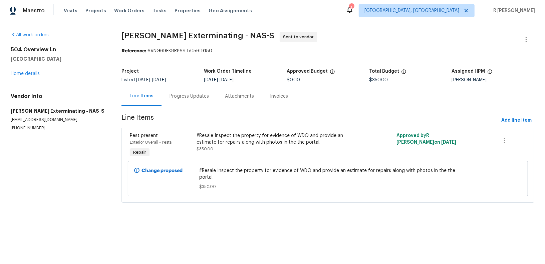
click at [272, 153] on div "#Resale Inspect the property for evidence of WDO and provide an estimate for re…" at bounding box center [278, 146] width 167 height 31
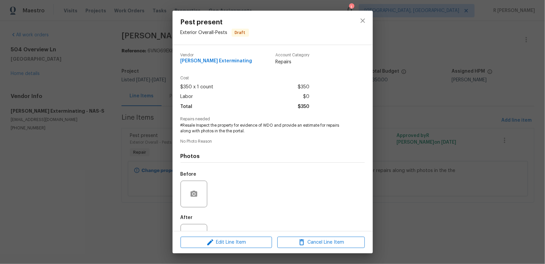
click at [230, 132] on span "#Resale Inspect the property for evidence of WDO and provide an estimate for re…" at bounding box center [264, 128] width 166 height 11
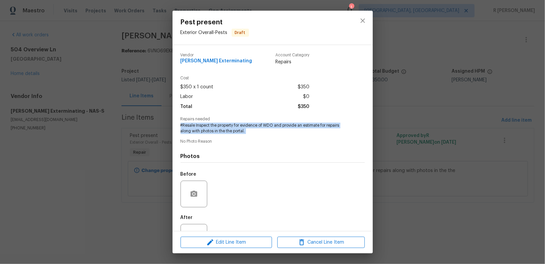
click at [230, 132] on span "#Resale Inspect the property for evidence of WDO and provide an estimate for re…" at bounding box center [264, 128] width 166 height 11
copy span "#Resale Inspect the property for evidence of WDO and provide an estimate for re…"
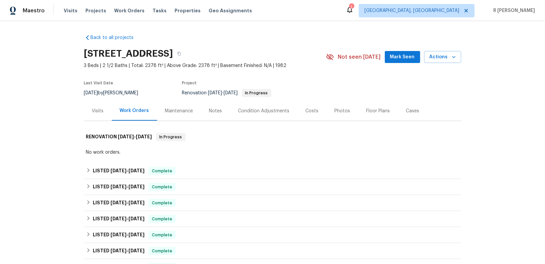
scroll to position [129, 0]
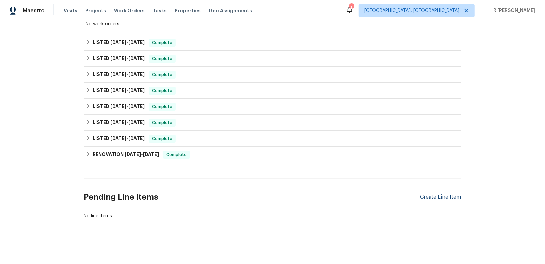
click at [440, 197] on div "Create Line Item" at bounding box center [440, 197] width 41 height 6
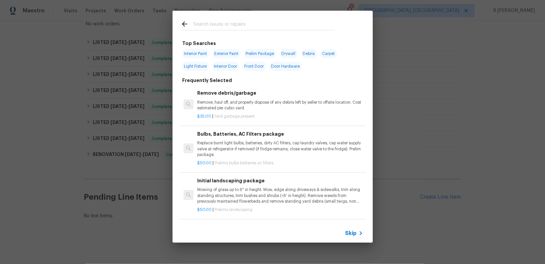
click at [261, 15] on div at bounding box center [258, 24] width 170 height 26
click at [257, 26] on input "text" at bounding box center [264, 25] width 142 height 10
type input "pest"
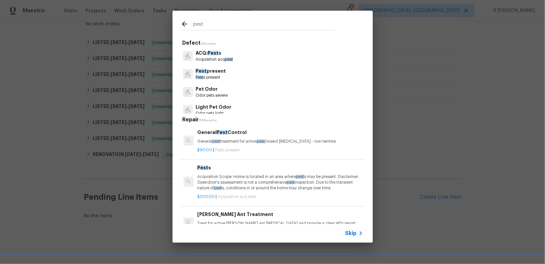
click at [211, 78] on p "Pest s present" at bounding box center [211, 78] width 30 height 6
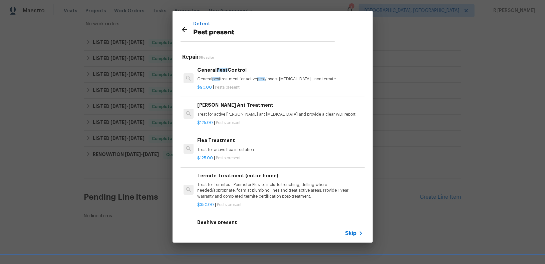
click at [222, 72] on span "Pest" at bounding box center [222, 70] width 11 height 5
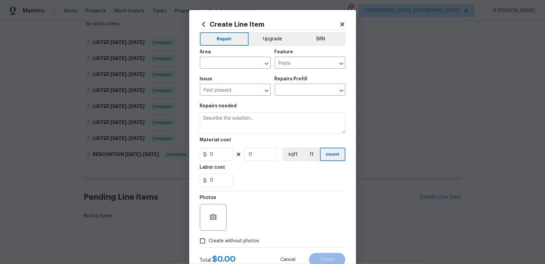
type input "General Pest Control $90.00"
type textarea "General pest treatment for active pest/insect infestation - non termite"
type input "90"
type input "1"
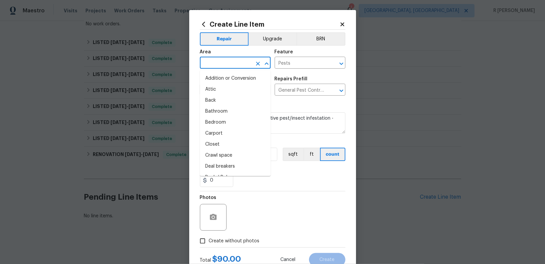
click at [222, 60] on input "text" at bounding box center [226, 63] width 52 height 10
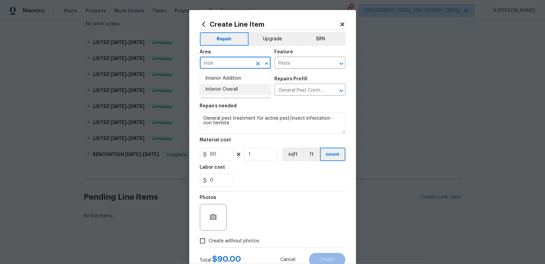
click at [219, 89] on li "Interior Overall" at bounding box center [235, 89] width 71 height 11
type input "Interior Overall"
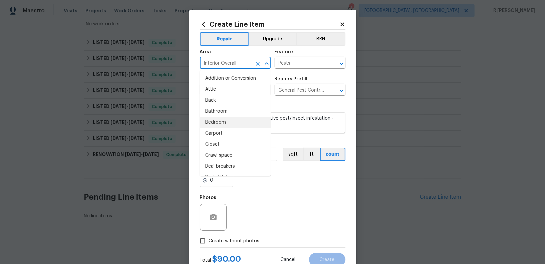
click at [318, 191] on div at bounding box center [273, 191] width 146 height 0
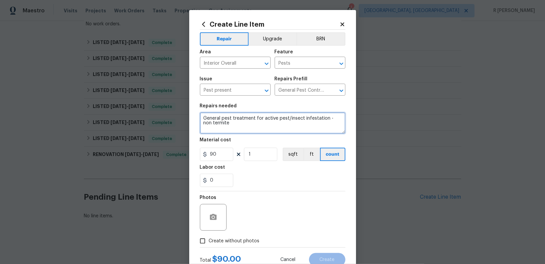
click at [247, 125] on textarea "General pest treatment for active pest/insect infestation - non termite" at bounding box center [273, 123] width 146 height 21
type textarea "R"
paste textarea "Received feedback the home was full of dead bugs and spiders. Please perform a …"
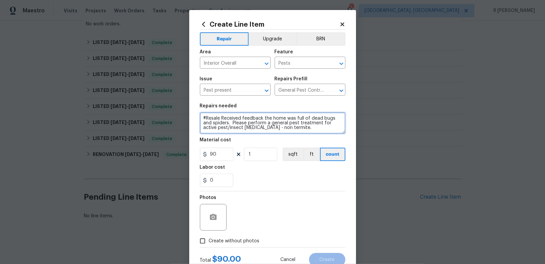
type textarea "#Resale Received feedback the home was full of dead bugs and spiders. Please pe…"
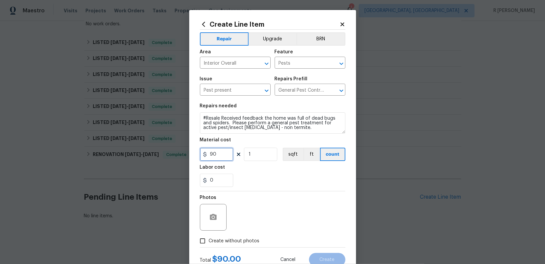
click at [227, 154] on input "90" at bounding box center [216, 154] width 33 height 13
type input "125"
click at [232, 245] on span "Create without photos" at bounding box center [234, 241] width 51 height 7
click at [209, 245] on input "Create without photos" at bounding box center [202, 241] width 13 height 13
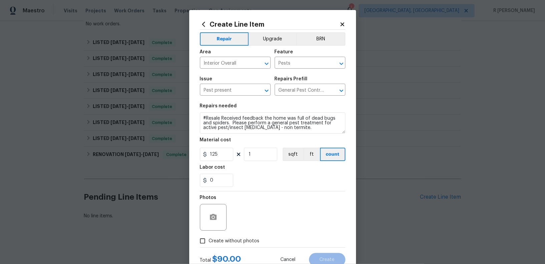
checkbox input "true"
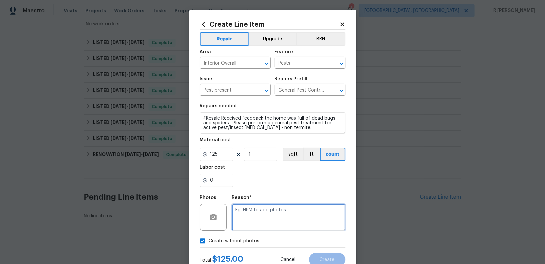
click at [247, 231] on textarea at bounding box center [289, 217] width 114 height 27
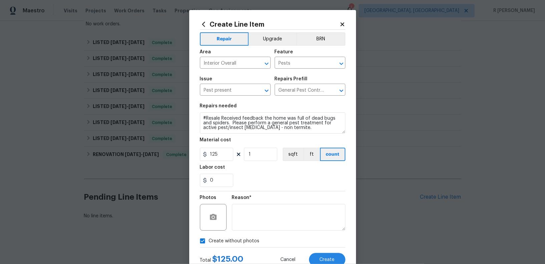
click at [327, 252] on div "Total $ 125.00 Cancel Create" at bounding box center [273, 257] width 146 height 19
click at [324, 258] on span "Create" at bounding box center [327, 260] width 15 height 5
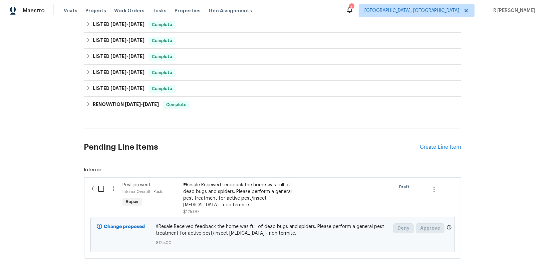
scroll to position [204, 0]
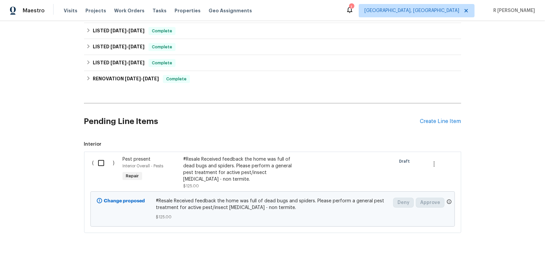
click at [101, 163] on input "checkbox" at bounding box center [103, 163] width 19 height 14
checkbox input "true"
click at [492, 245] on span "Create Work Order" at bounding box center [507, 248] width 44 height 8
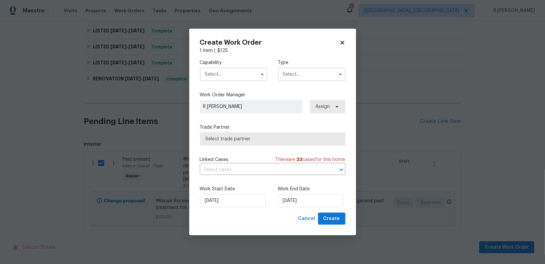
click at [240, 78] on input "text" at bounding box center [233, 74] width 67 height 13
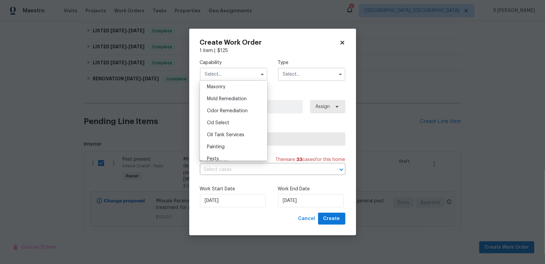
scroll to position [523, 0]
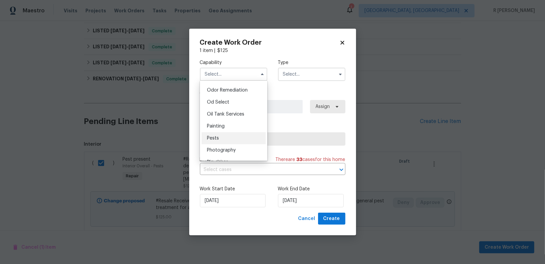
click at [219, 138] on div "Pests" at bounding box center [234, 139] width 64 height 12
type input "Pests"
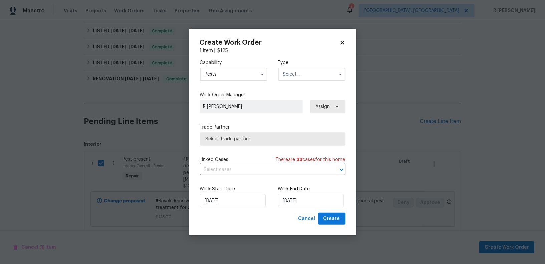
click at [315, 78] on input "text" at bounding box center [311, 74] width 67 height 13
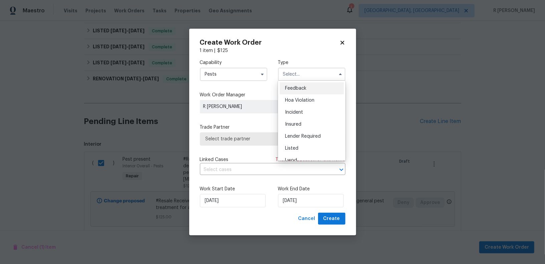
click at [310, 92] on div "Feedback" at bounding box center [312, 88] width 64 height 12
type input "Feedback"
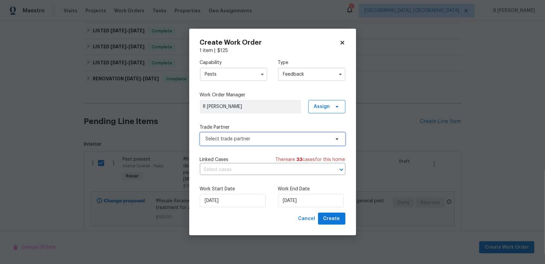
click at [239, 139] on span "Select trade partner" at bounding box center [268, 139] width 125 height 7
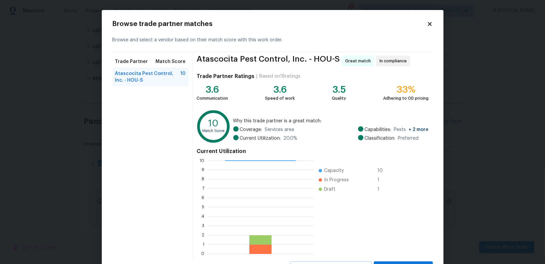
scroll to position [30, 0]
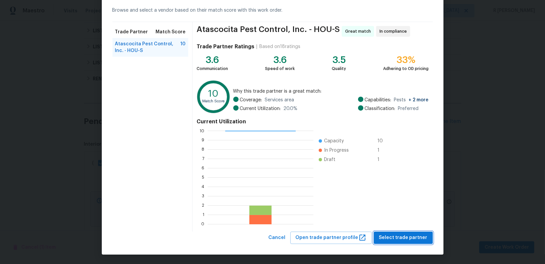
click at [399, 241] on span "Select trade partner" at bounding box center [403, 238] width 48 height 8
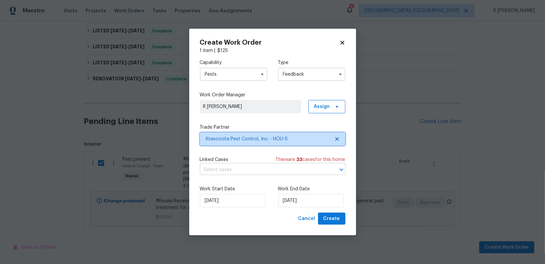
scroll to position [0, 0]
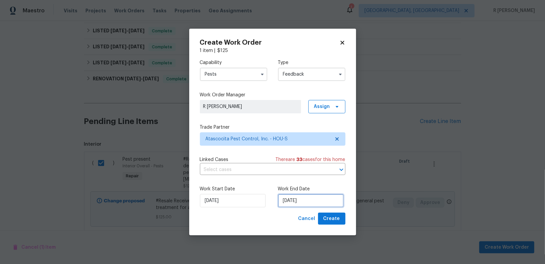
click at [294, 199] on input "[DATE]" at bounding box center [311, 200] width 66 height 13
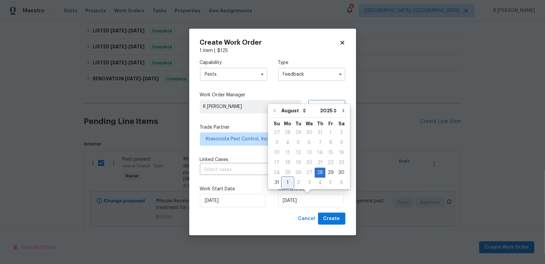
click at [285, 184] on div "1" at bounding box center [288, 182] width 11 height 9
type input "[DATE]"
select select "8"
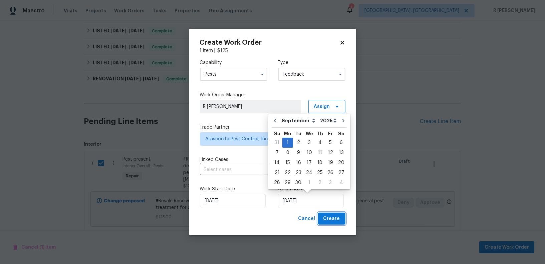
click at [334, 221] on span "Create" at bounding box center [332, 219] width 17 height 8
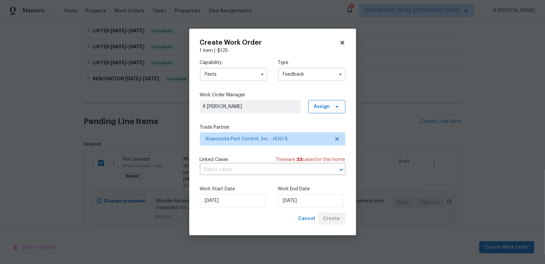
checkbox input "false"
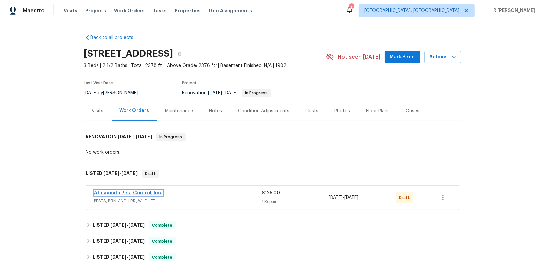
click at [126, 191] on link "Atascocita Pest Control, Inc." at bounding box center [129, 193] width 68 height 5
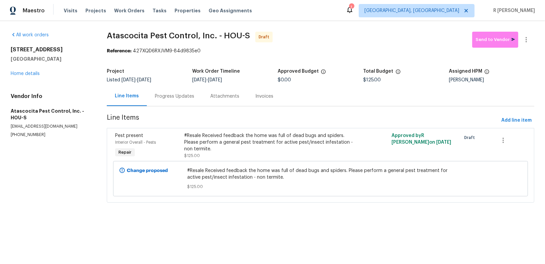
click at [185, 98] on div "Progress Updates" at bounding box center [174, 96] width 39 height 7
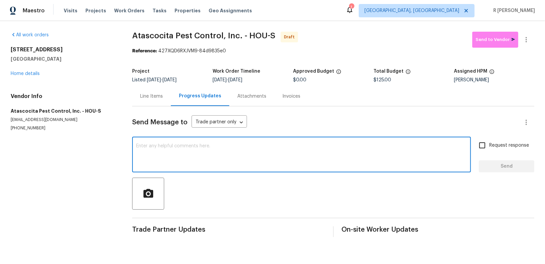
click at [199, 155] on textarea at bounding box center [301, 155] width 331 height 23
paste textarea "Hi this is (Yogesh) with Opendoor. I’m confirming you received the WO for the p…"
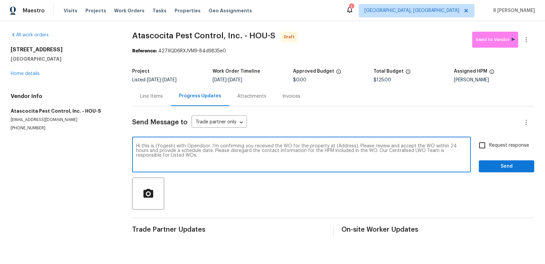
click at [340, 148] on textarea "Hi this is (Yogesh) with Opendoor. I’m confirming you received the WO for the p…" at bounding box center [301, 155] width 331 height 23
paste textarea "[STREET_ADDRESS]"
type textarea "Hi this is (Yogesh) with Opendoor. I’m confirming you received the WO for the p…"
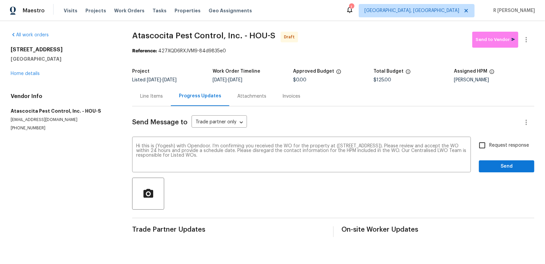
click at [509, 147] on span "Request response" at bounding box center [510, 145] width 40 height 7
click at [490, 147] on input "Request response" at bounding box center [483, 146] width 14 height 14
checkbox input "true"
click at [502, 164] on span "Send" at bounding box center [507, 167] width 45 height 8
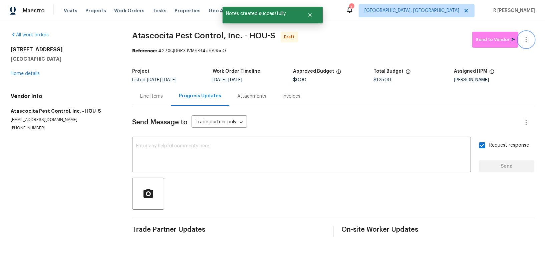
click at [530, 37] on icon "button" at bounding box center [527, 40] width 8 height 8
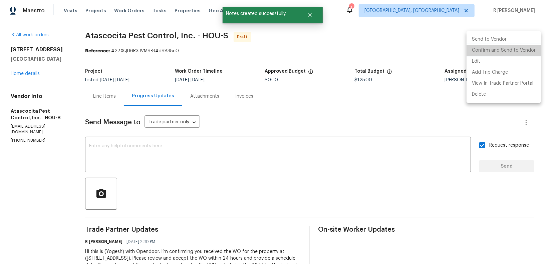
click at [508, 50] on li "Confirm and Send to Vendor" at bounding box center [504, 50] width 74 height 11
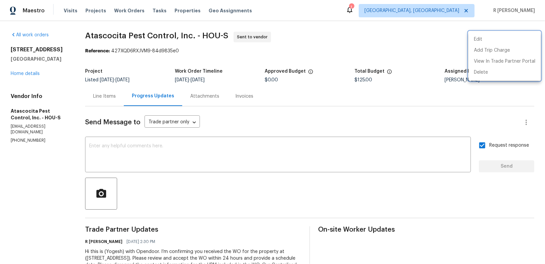
click at [31, 67] on div at bounding box center [272, 132] width 545 height 264
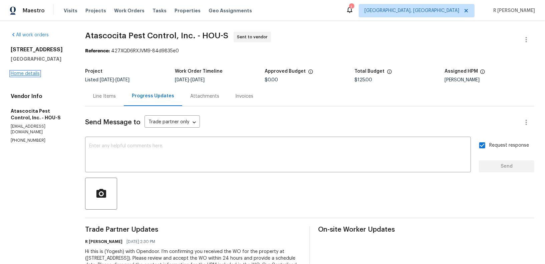
click at [29, 74] on link "Home details" at bounding box center [25, 73] width 29 height 5
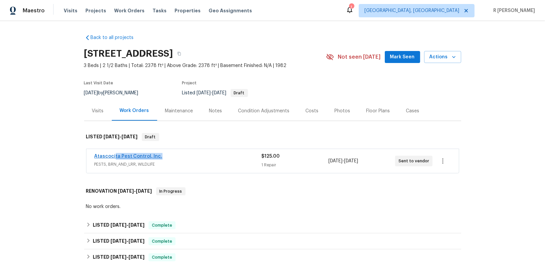
drag, startPoint x: 170, startPoint y: 159, endPoint x: 102, endPoint y: 156, distance: 67.5
click at [102, 156] on div "Atascocita Pest Control, Inc." at bounding box center [178, 157] width 167 height 8
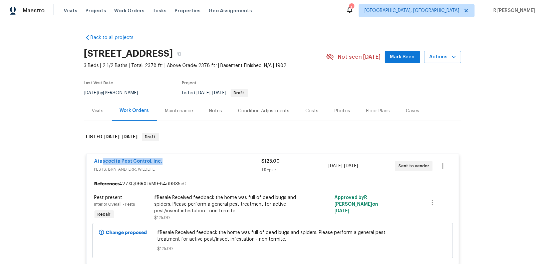
click at [168, 161] on div "Atascocita Pest Control, Inc." at bounding box center [178, 162] width 167 height 8
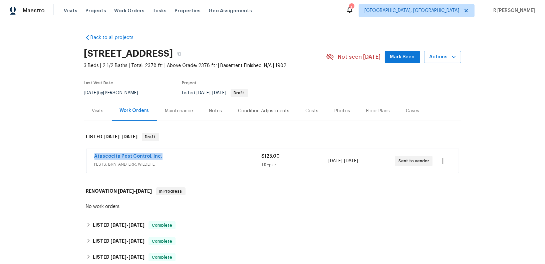
drag, startPoint x: 166, startPoint y: 157, endPoint x: 60, endPoint y: 153, distance: 105.9
click at [60, 153] on div "Back to all projects [STREET_ADDRESS] 3 Beds | 2 1/2 Baths | Total: 2378 ft² | …" at bounding box center [272, 142] width 545 height 243
copy link "Atascocita Pest Control, Inc."
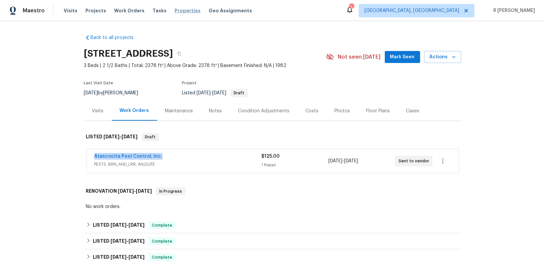
copy link "Atascocita Pest Control, Inc."
